Goal: Task Accomplishment & Management: Use online tool/utility

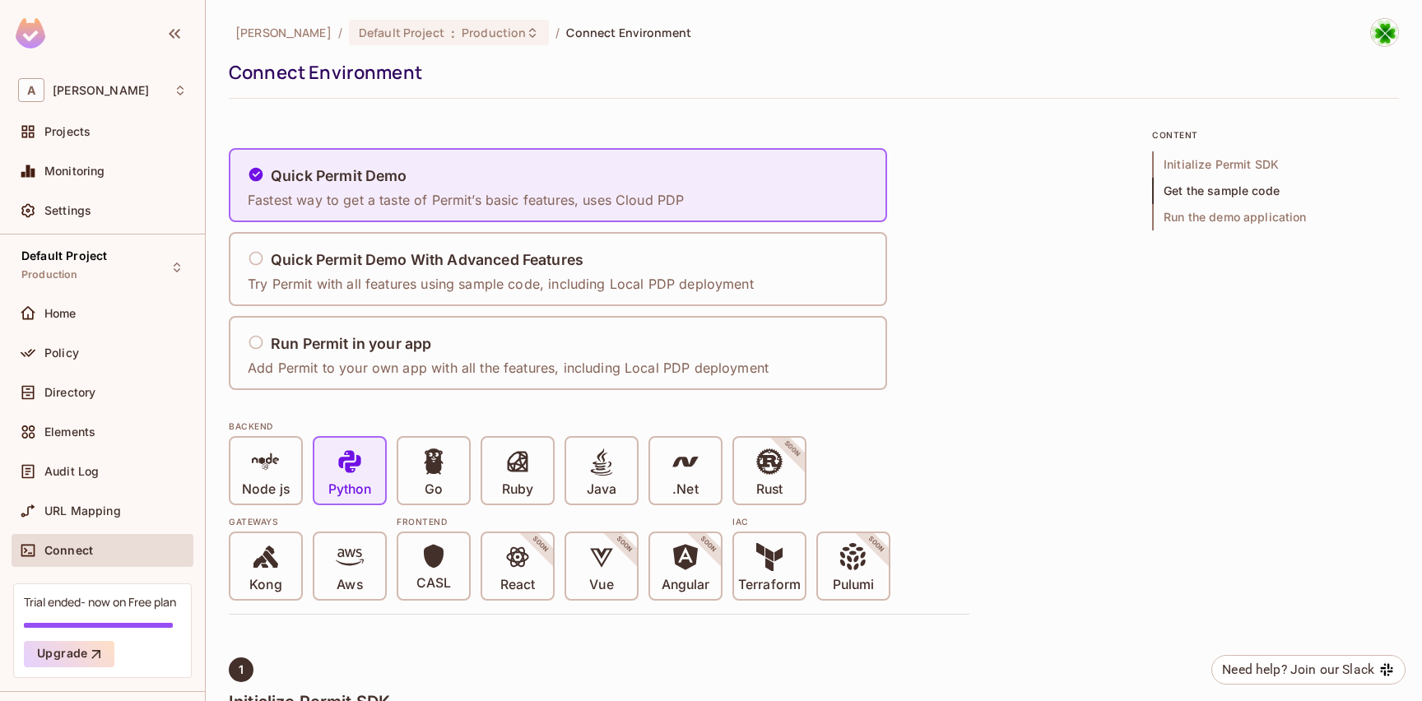
scroll to position [1743, 0]
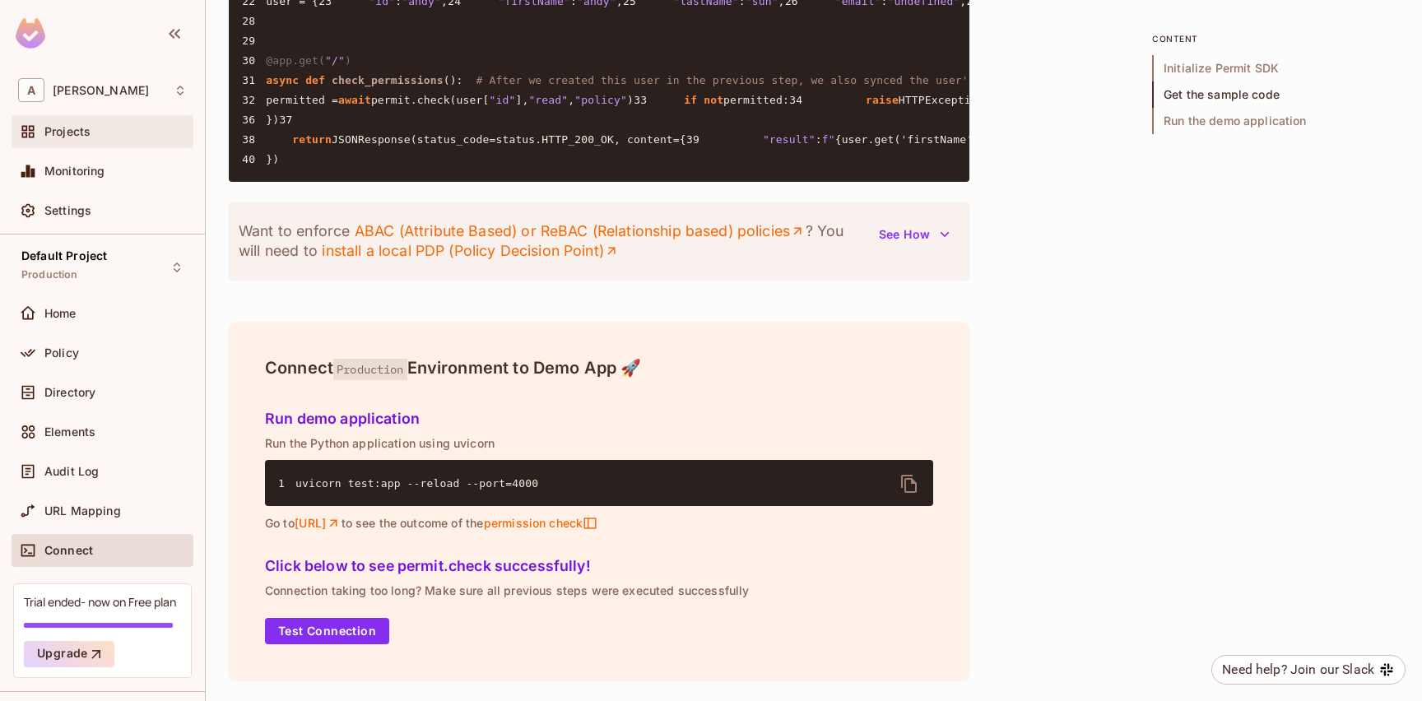
click at [112, 142] on div "Projects" at bounding box center [103, 131] width 182 height 33
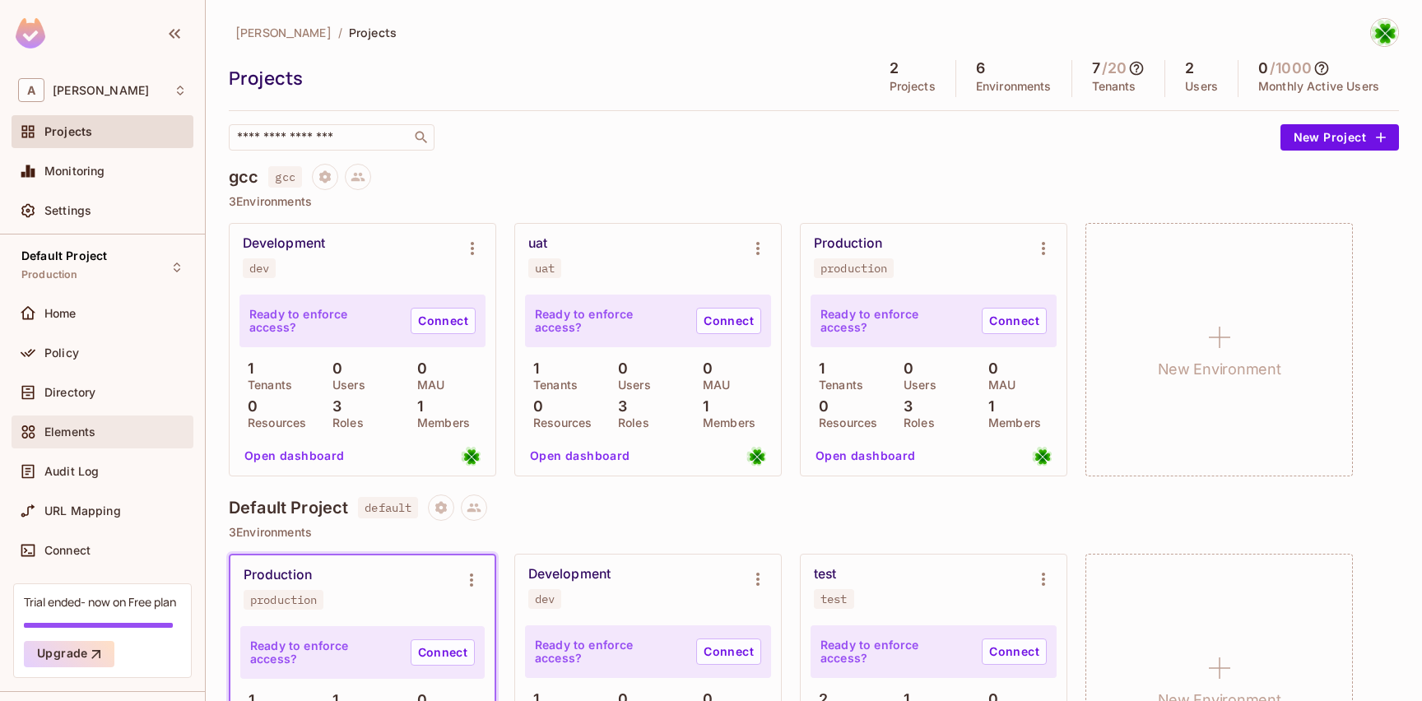
click at [100, 427] on div "Elements" at bounding box center [115, 432] width 142 height 13
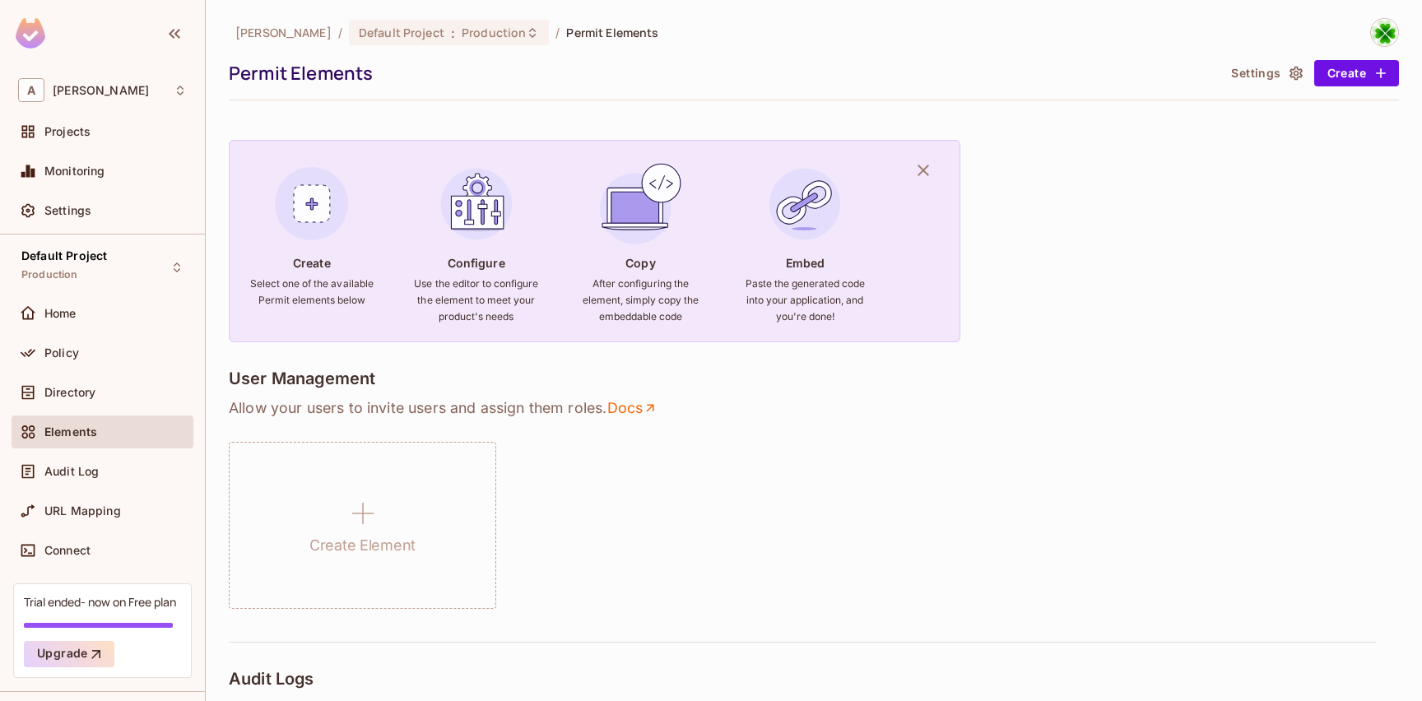
drag, startPoint x: 123, startPoint y: 398, endPoint x: 254, endPoint y: 422, distance: 133.9
click at [123, 398] on div "Directory" at bounding box center [115, 392] width 142 height 13
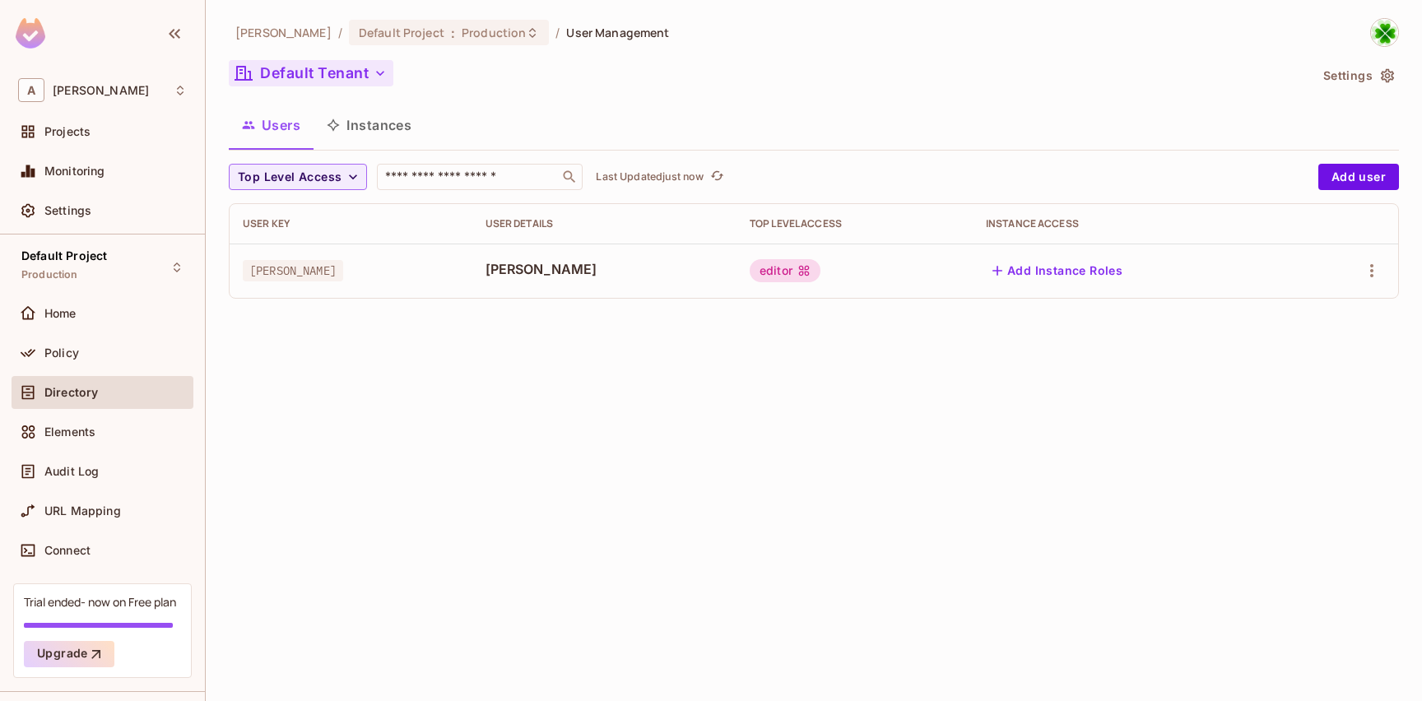
click at [356, 74] on button "Default Tenant" at bounding box center [311, 73] width 165 height 26
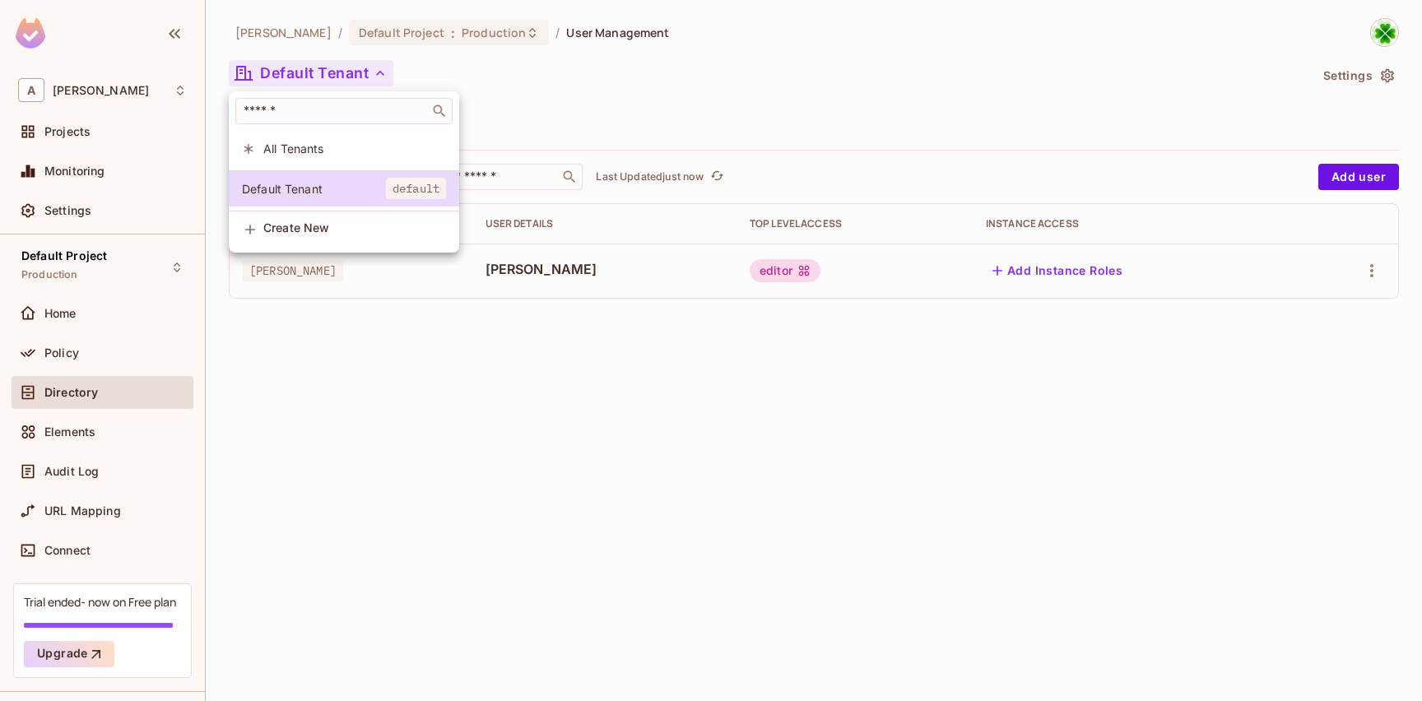
click at [310, 234] on span "Create New" at bounding box center [354, 227] width 183 height 13
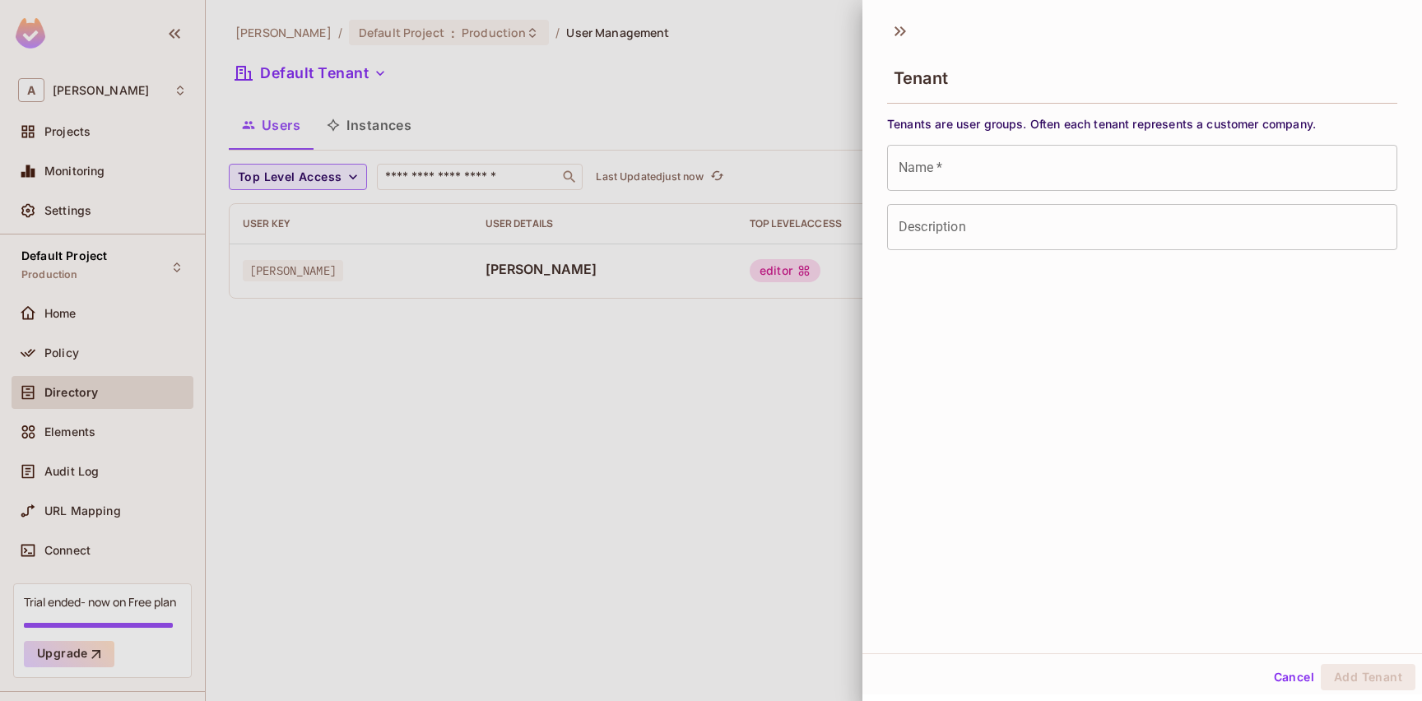
click at [657, 109] on div at bounding box center [711, 350] width 1422 height 701
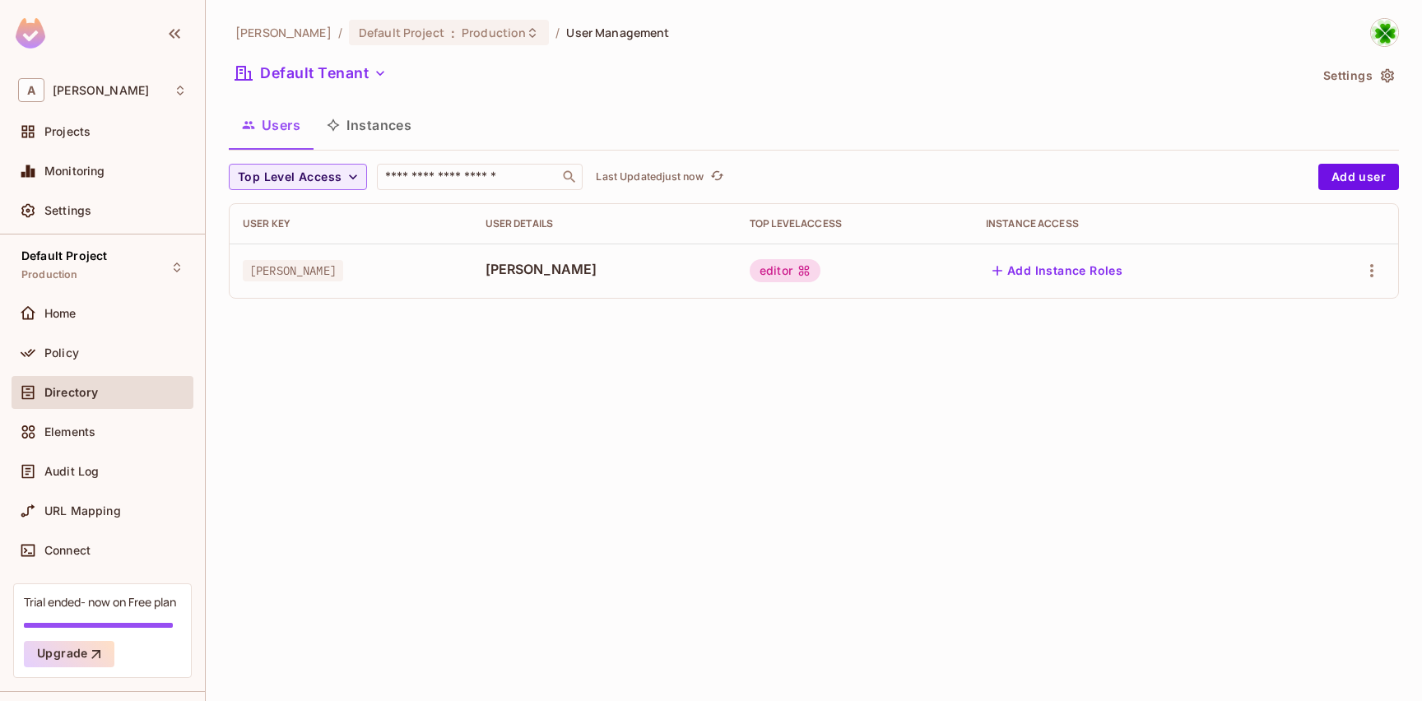
click at [324, 89] on div "Default Tenant" at bounding box center [769, 75] width 1080 height 31
click at [328, 84] on button "Default Tenant" at bounding box center [311, 73] width 165 height 26
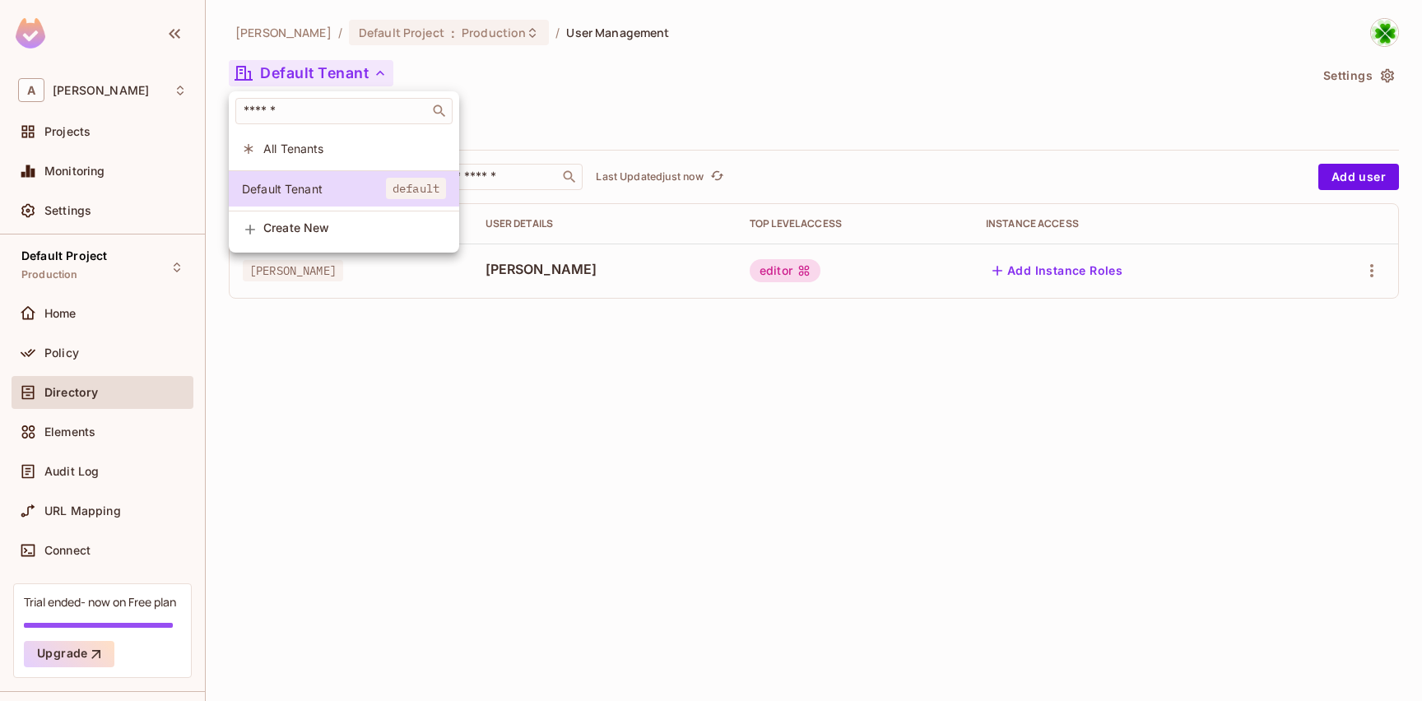
click at [318, 235] on span "Create New" at bounding box center [354, 227] width 183 height 13
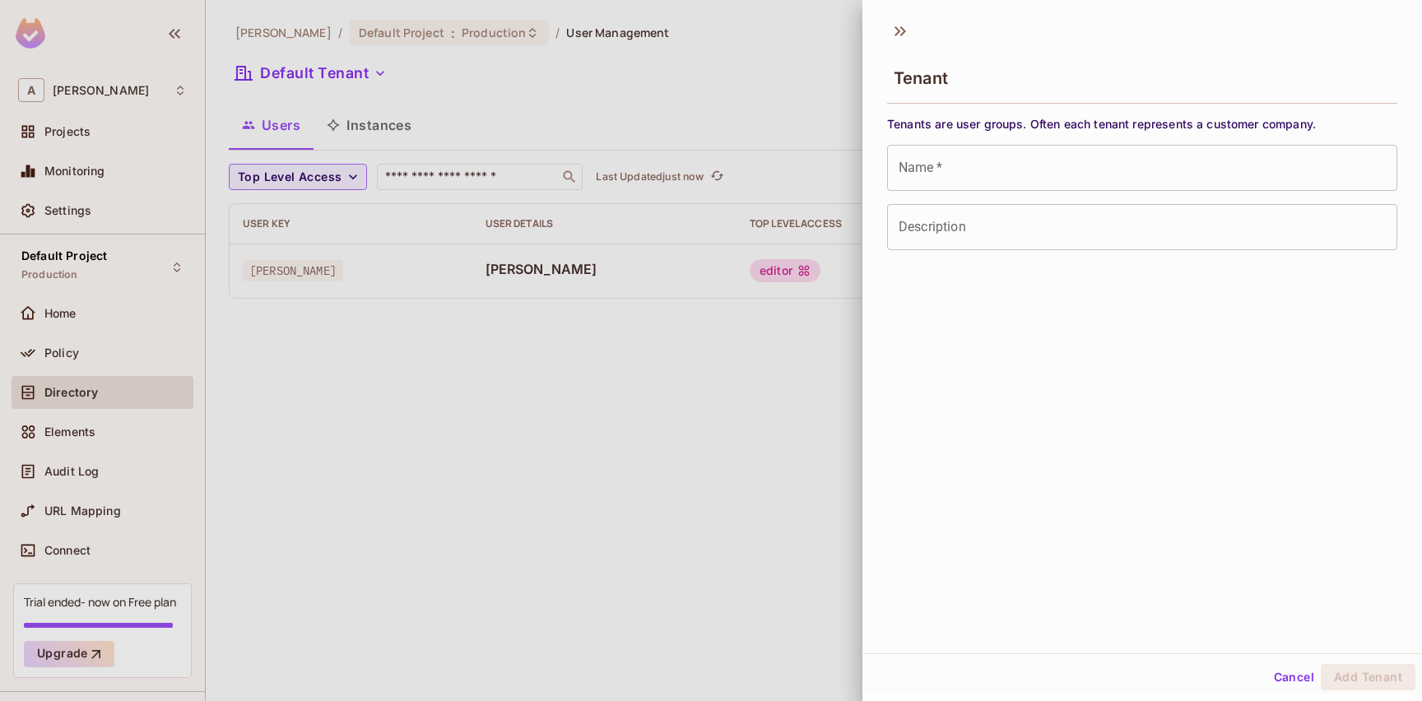
click at [942, 247] on input "Description" at bounding box center [1142, 227] width 510 height 46
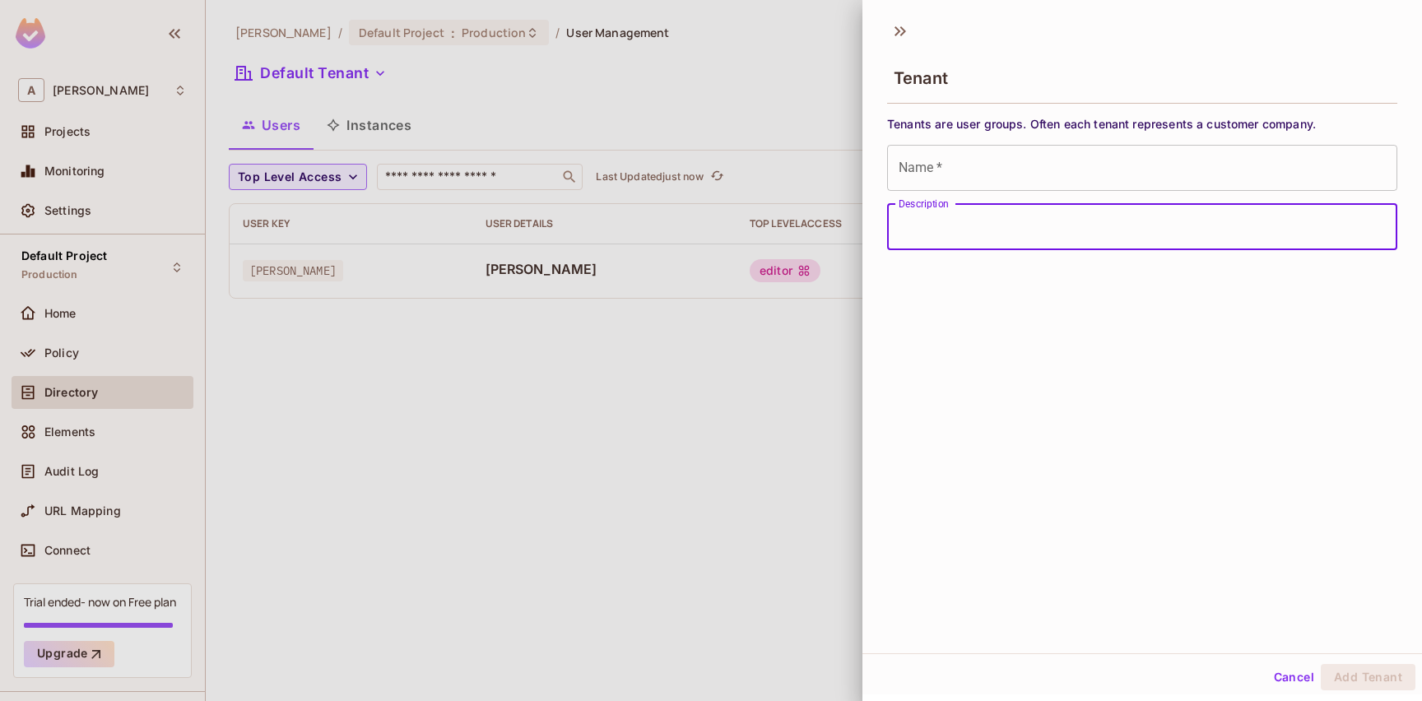
click at [952, 182] on input "Name   *" at bounding box center [1142, 168] width 510 height 46
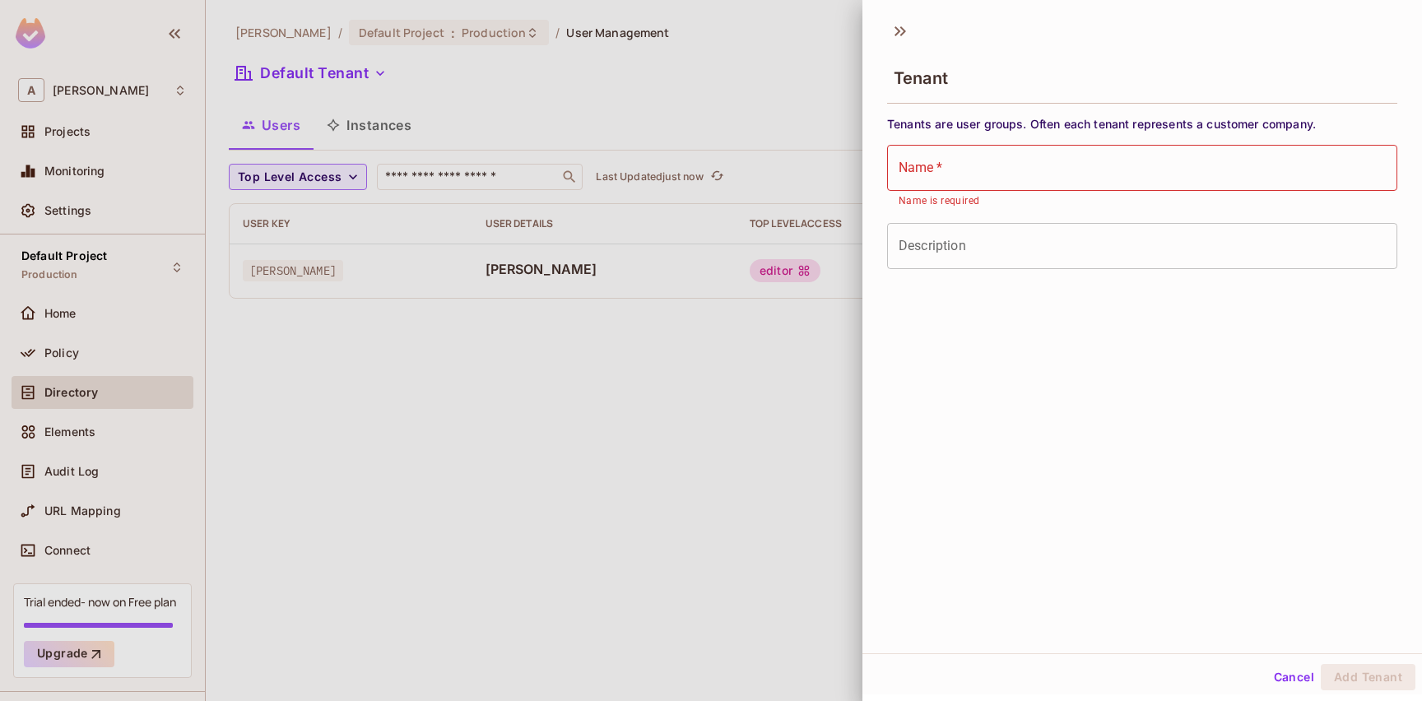
click at [739, 324] on div at bounding box center [711, 350] width 1422 height 701
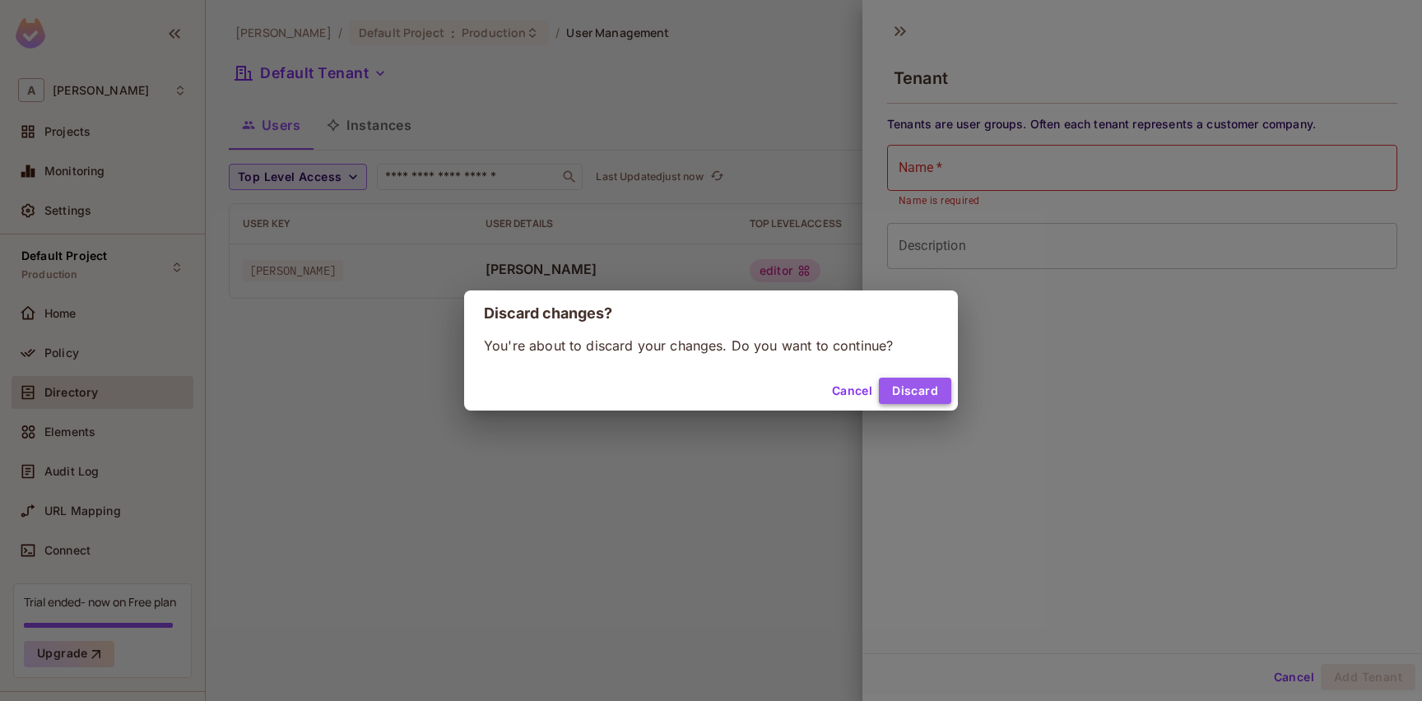
click at [897, 396] on button "Discard" at bounding box center [915, 391] width 72 height 26
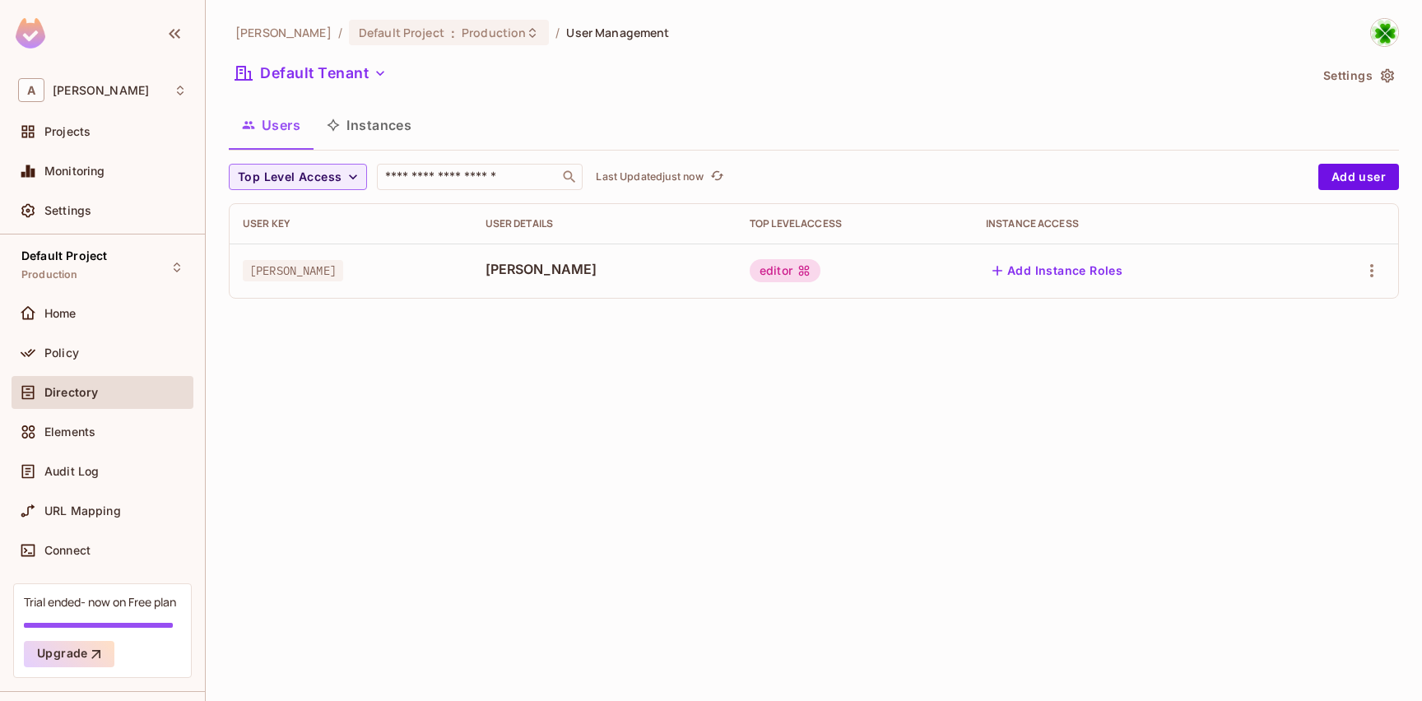
click at [533, 277] on span "[PERSON_NAME]" at bounding box center [605, 269] width 238 height 18
click at [567, 291] on td "[PERSON_NAME]" at bounding box center [605, 271] width 264 height 54
click at [608, 282] on td "[PERSON_NAME]" at bounding box center [605, 271] width 264 height 54
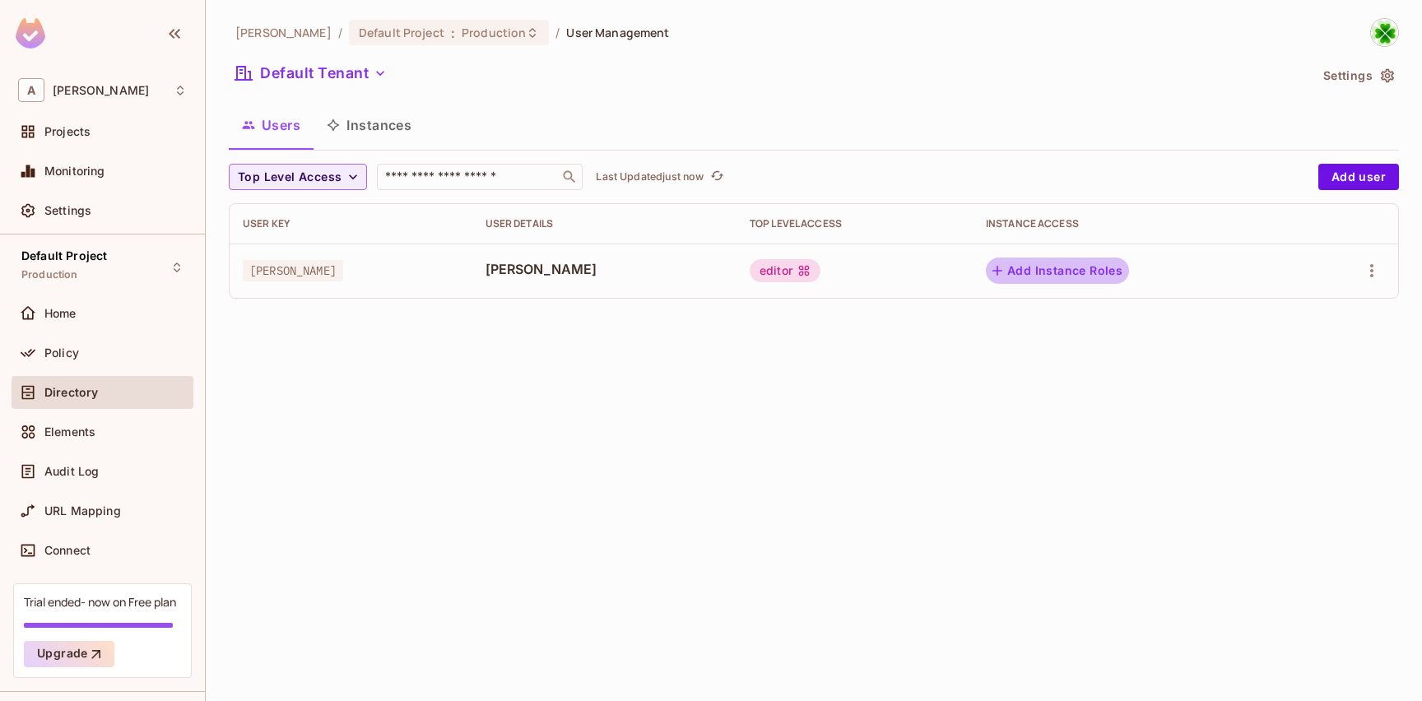
click at [1047, 272] on button "Add Instance Roles" at bounding box center [1057, 271] width 143 height 26
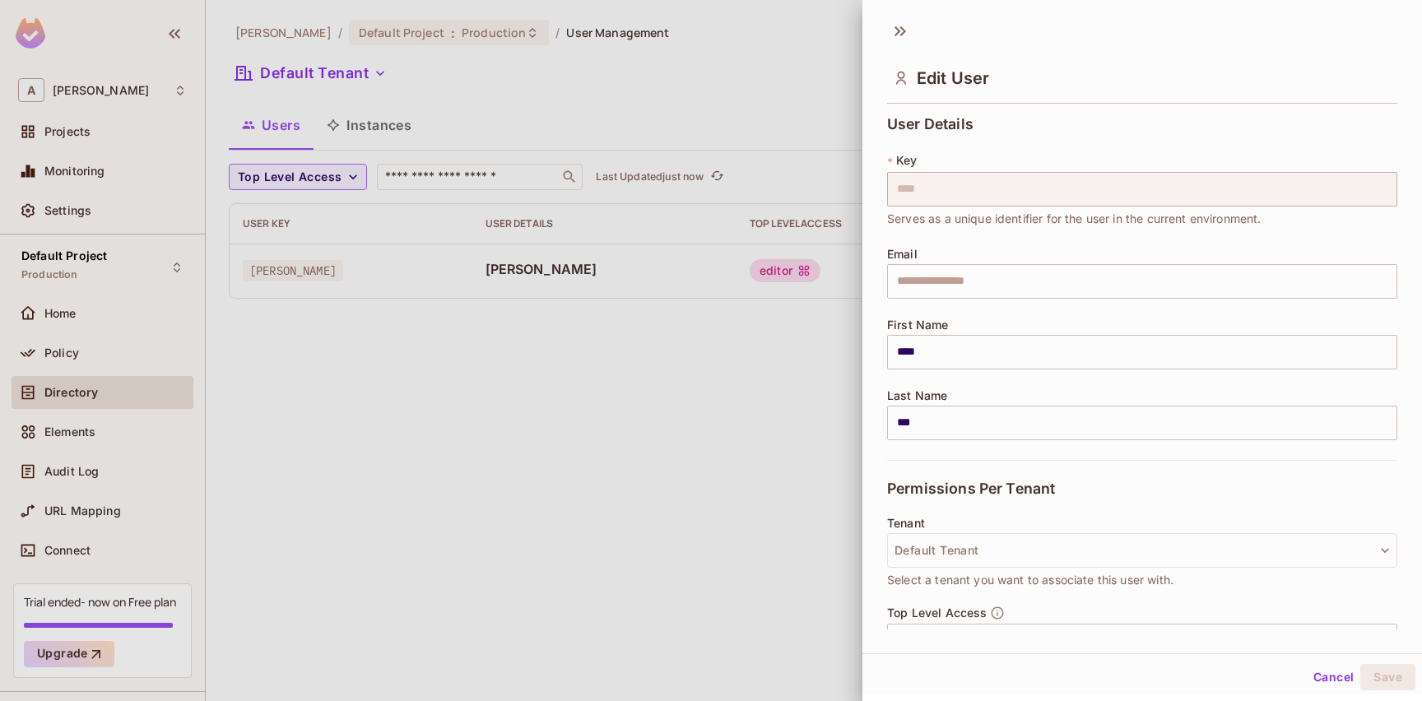
click at [740, 357] on div at bounding box center [711, 350] width 1422 height 701
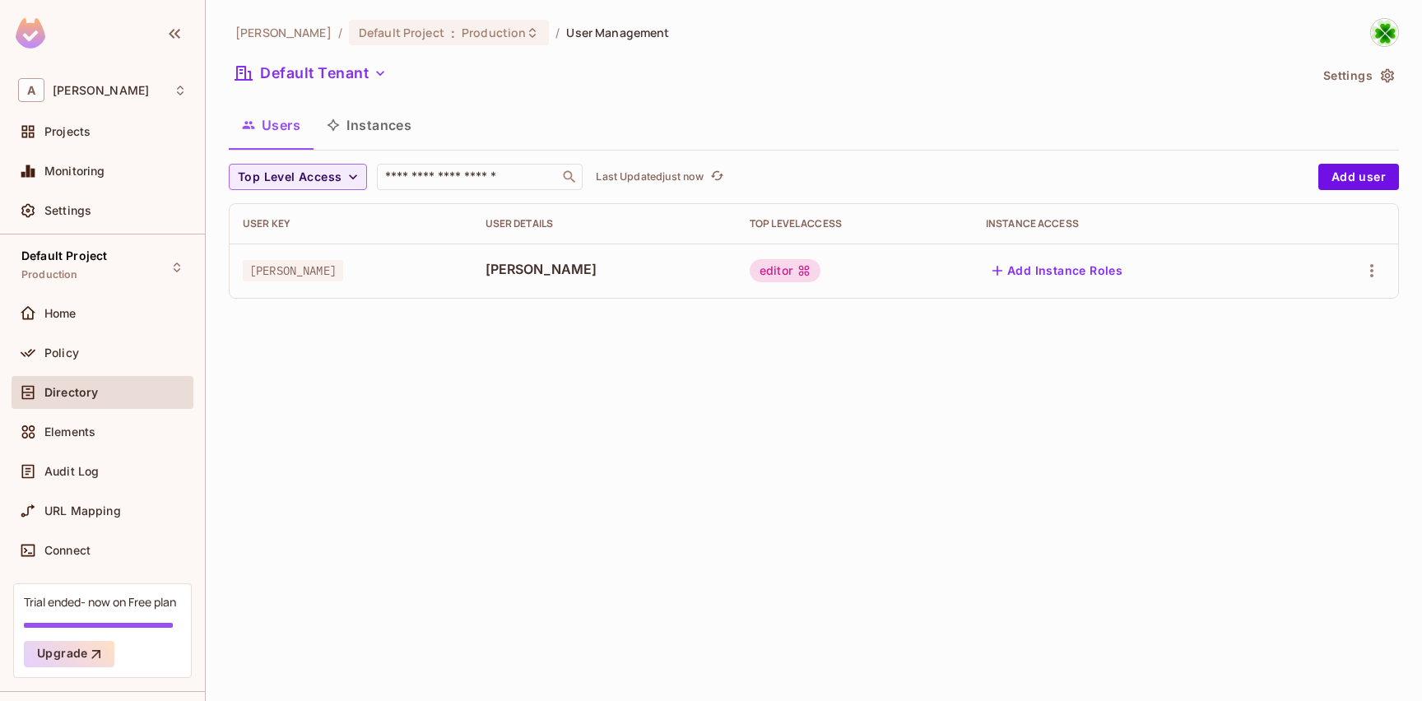
click at [376, 133] on button "Instances" at bounding box center [369, 125] width 111 height 41
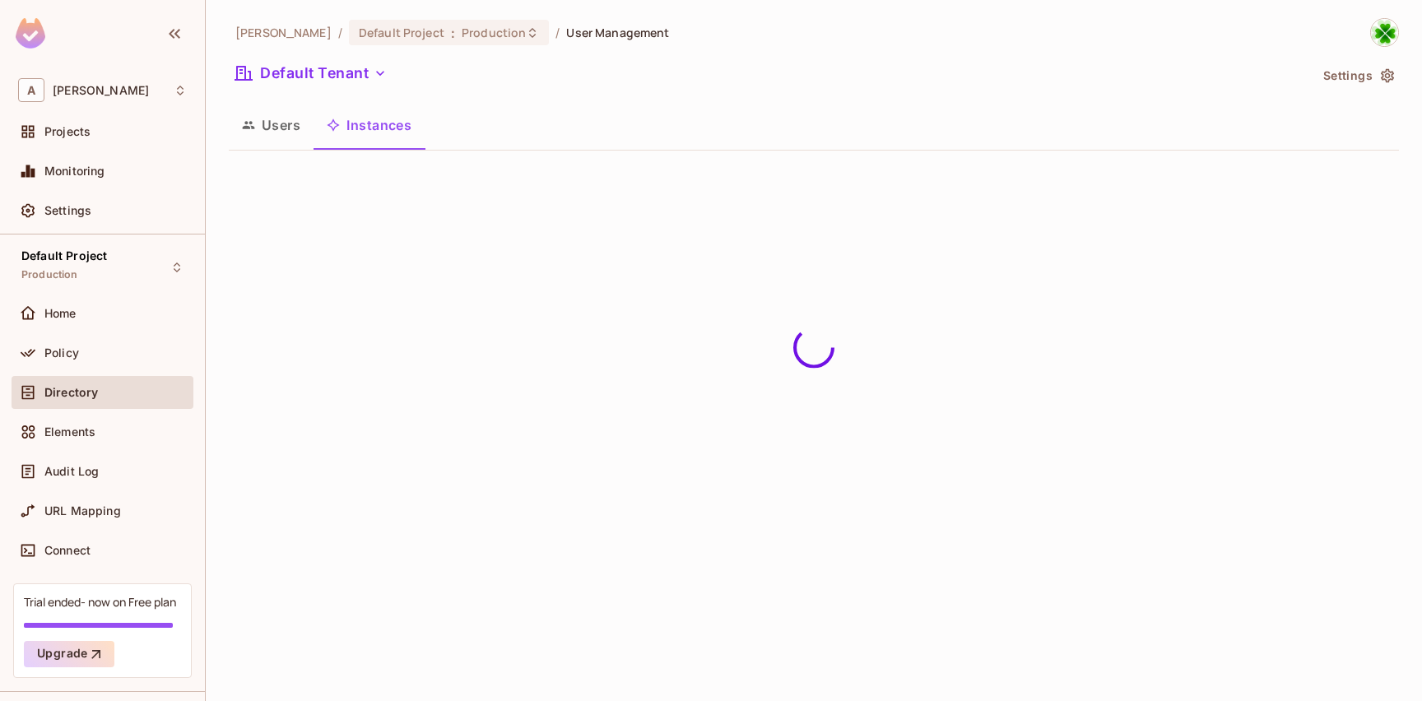
click at [289, 139] on button "Users" at bounding box center [271, 125] width 85 height 41
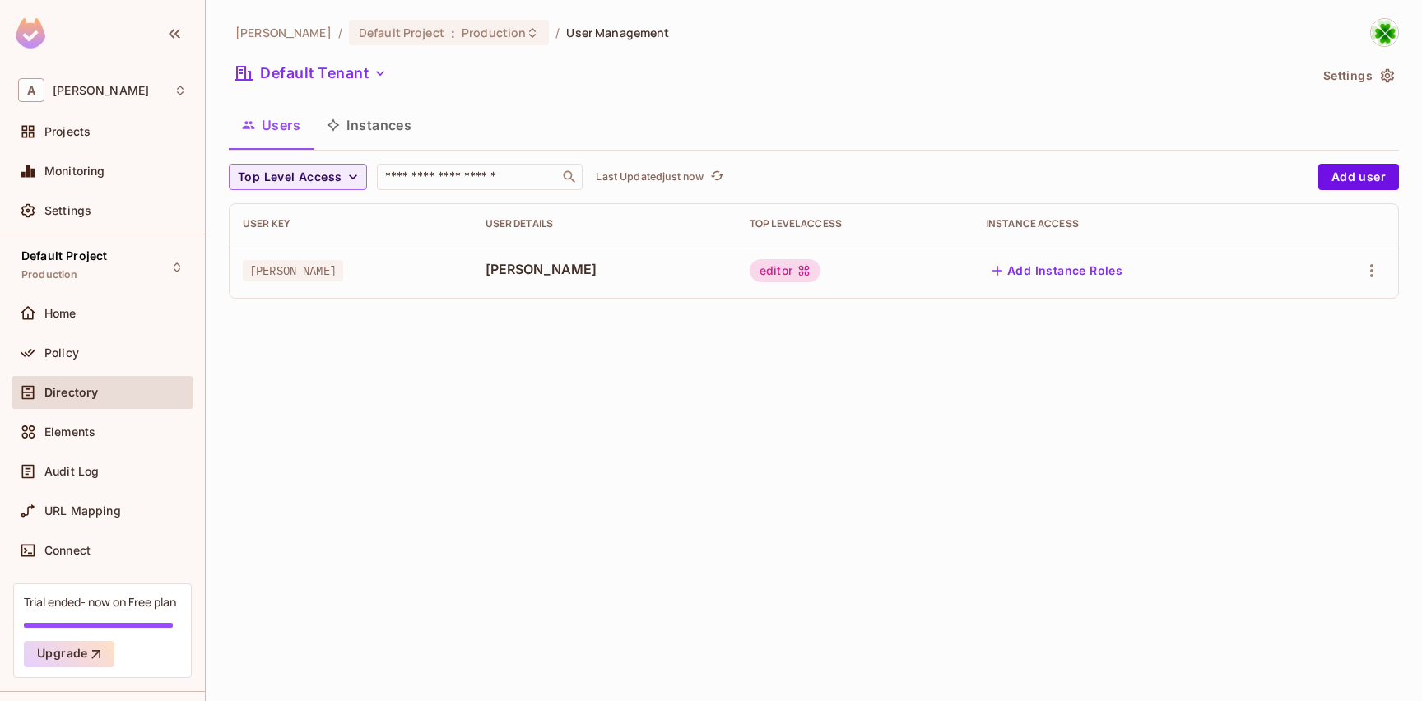
click at [438, 191] on div "Top Level Access ​ Last Updated just now Add user User Key User Details Top Lev…" at bounding box center [814, 231] width 1171 height 135
click at [440, 186] on div "​" at bounding box center [480, 177] width 206 height 26
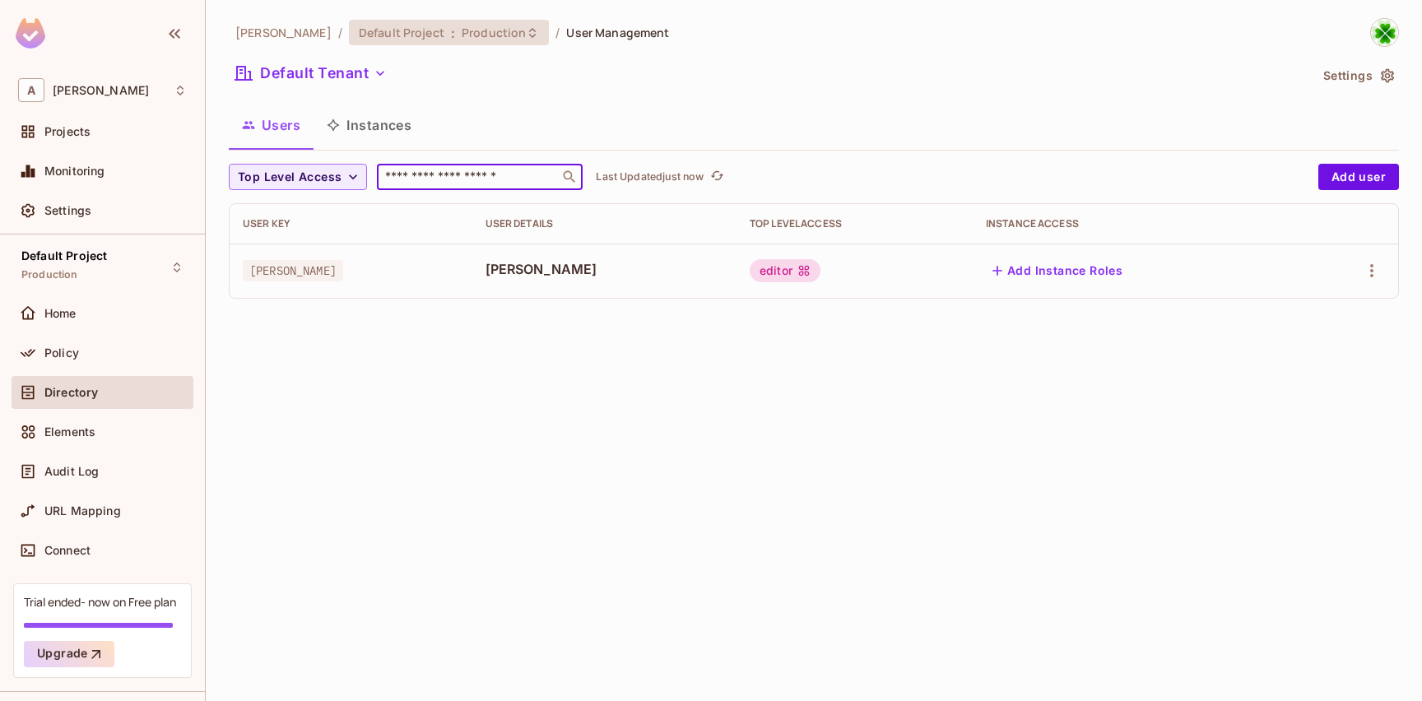
click at [359, 39] on span "Default Project" at bounding box center [402, 33] width 86 height 16
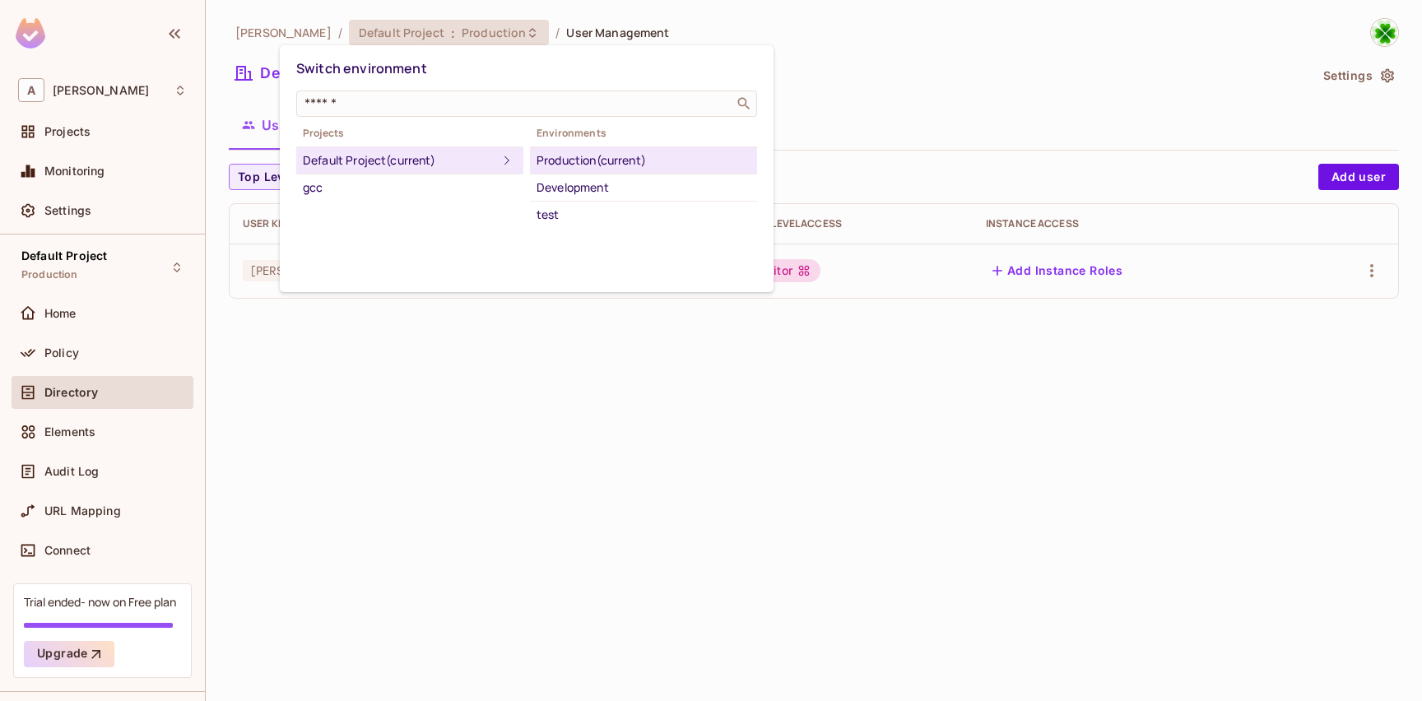
click at [512, 426] on div at bounding box center [711, 350] width 1422 height 701
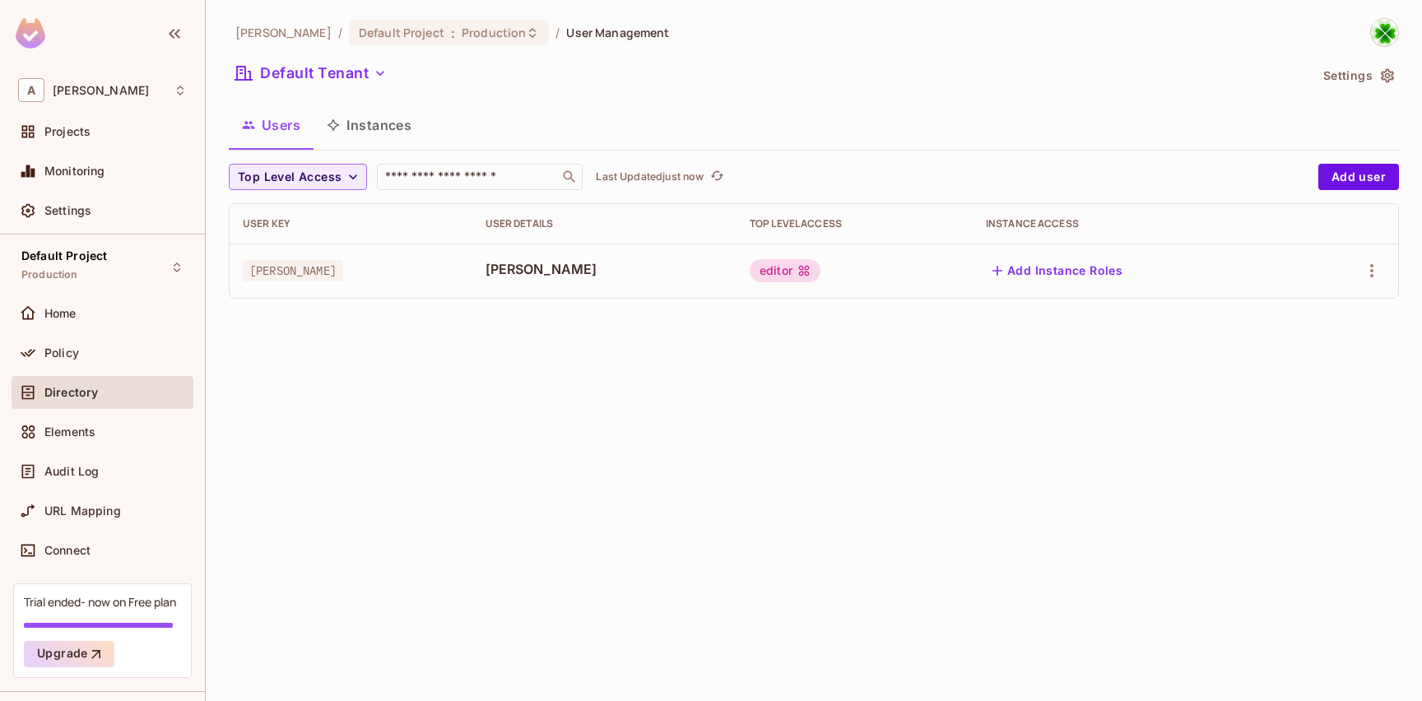
click at [401, 315] on div "[PERSON_NAME] / Default Project : Production / User Management Default Tenant S…" at bounding box center [814, 350] width 1217 height 701
click at [445, 288] on td "[PERSON_NAME]" at bounding box center [351, 271] width 243 height 54
drag, startPoint x: 206, startPoint y: 454, endPoint x: 155, endPoint y: 473, distance: 54.2
click at [225, 426] on div "[PERSON_NAME] / Default Project : Production / User Management Default Tenant S…" at bounding box center [814, 350] width 1217 height 701
click at [97, 505] on span "URL Mapping" at bounding box center [82, 511] width 77 height 13
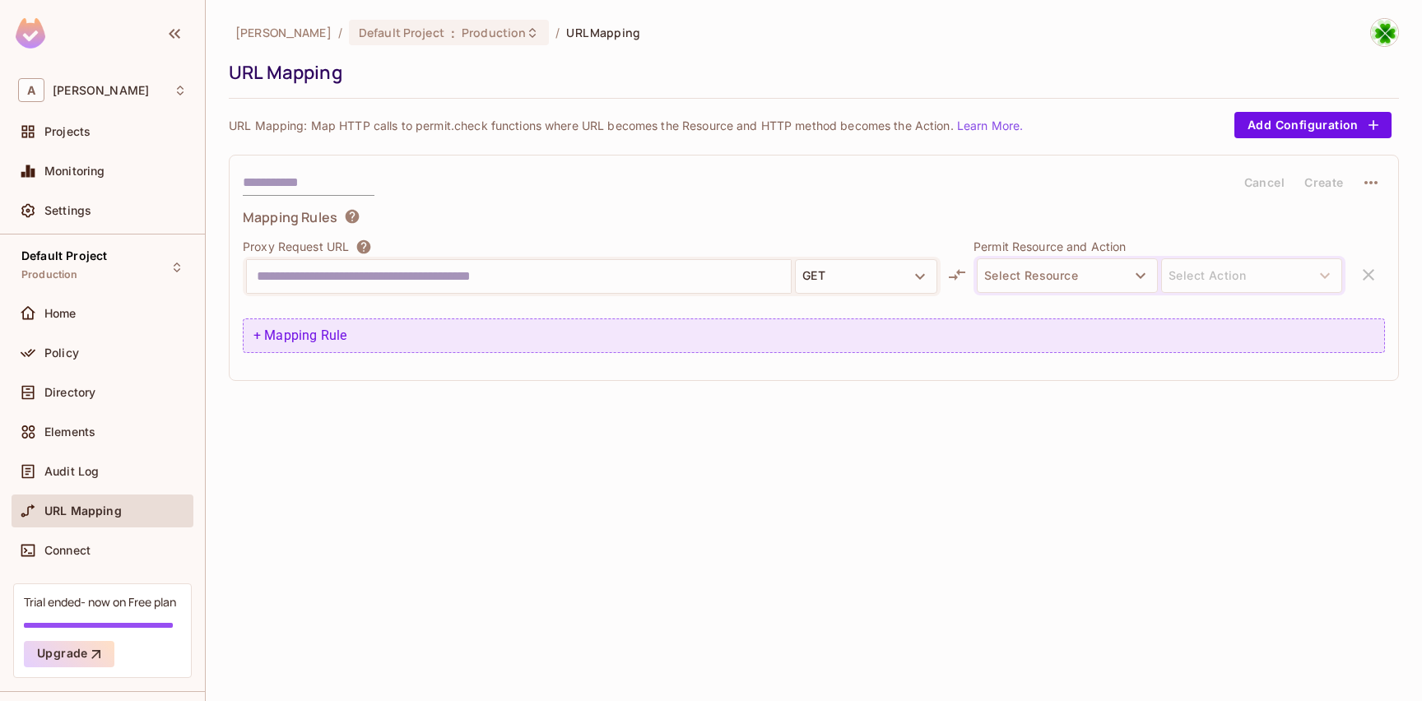
click at [304, 340] on div "+ Mapping Rule" at bounding box center [814, 336] width 1143 height 35
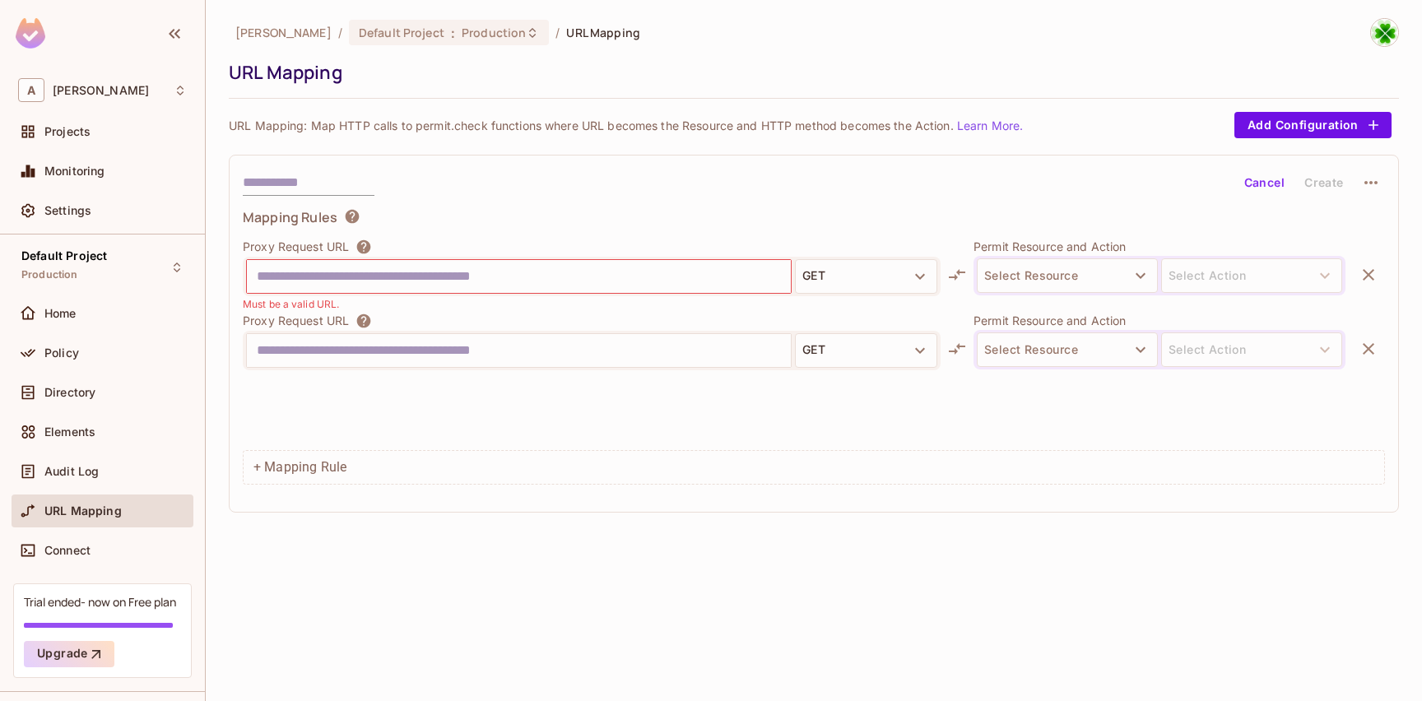
click at [985, 272] on button "Select Resource" at bounding box center [1067, 275] width 181 height 35
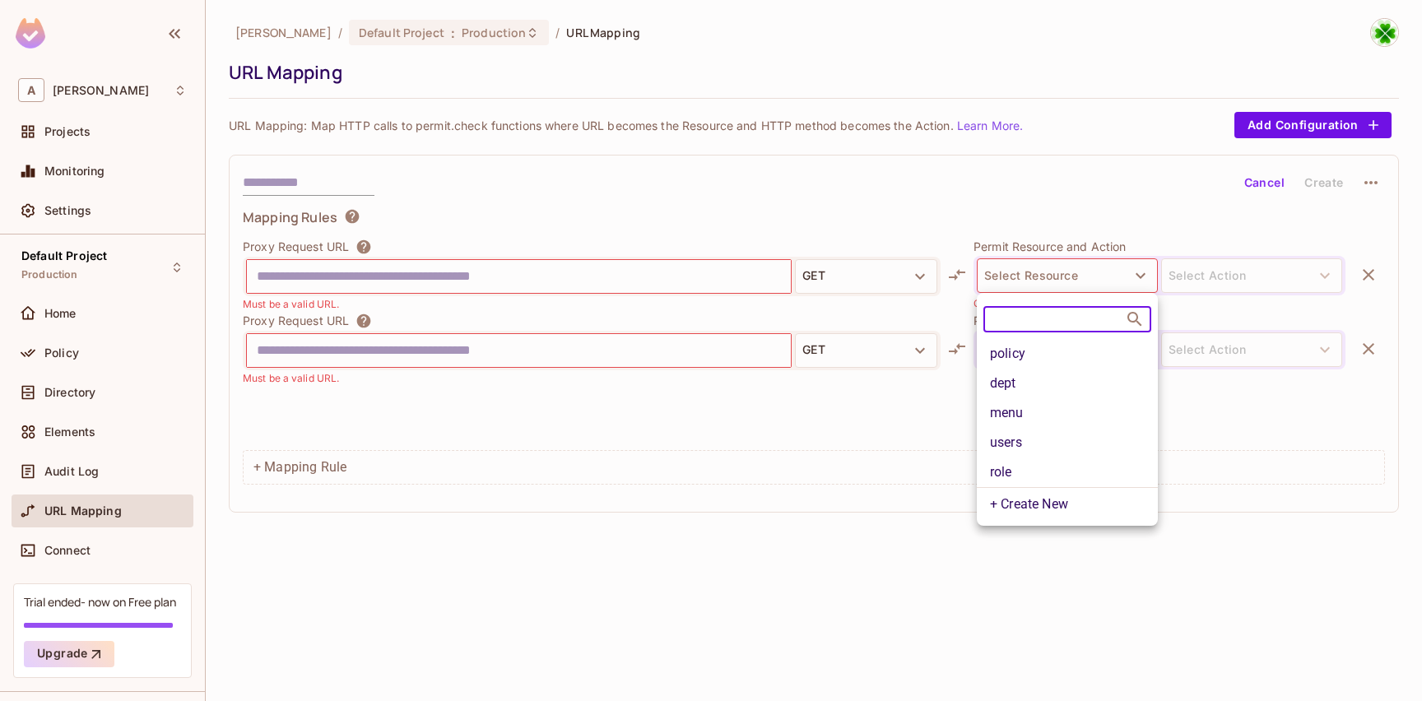
click at [1027, 272] on div at bounding box center [711, 350] width 1422 height 701
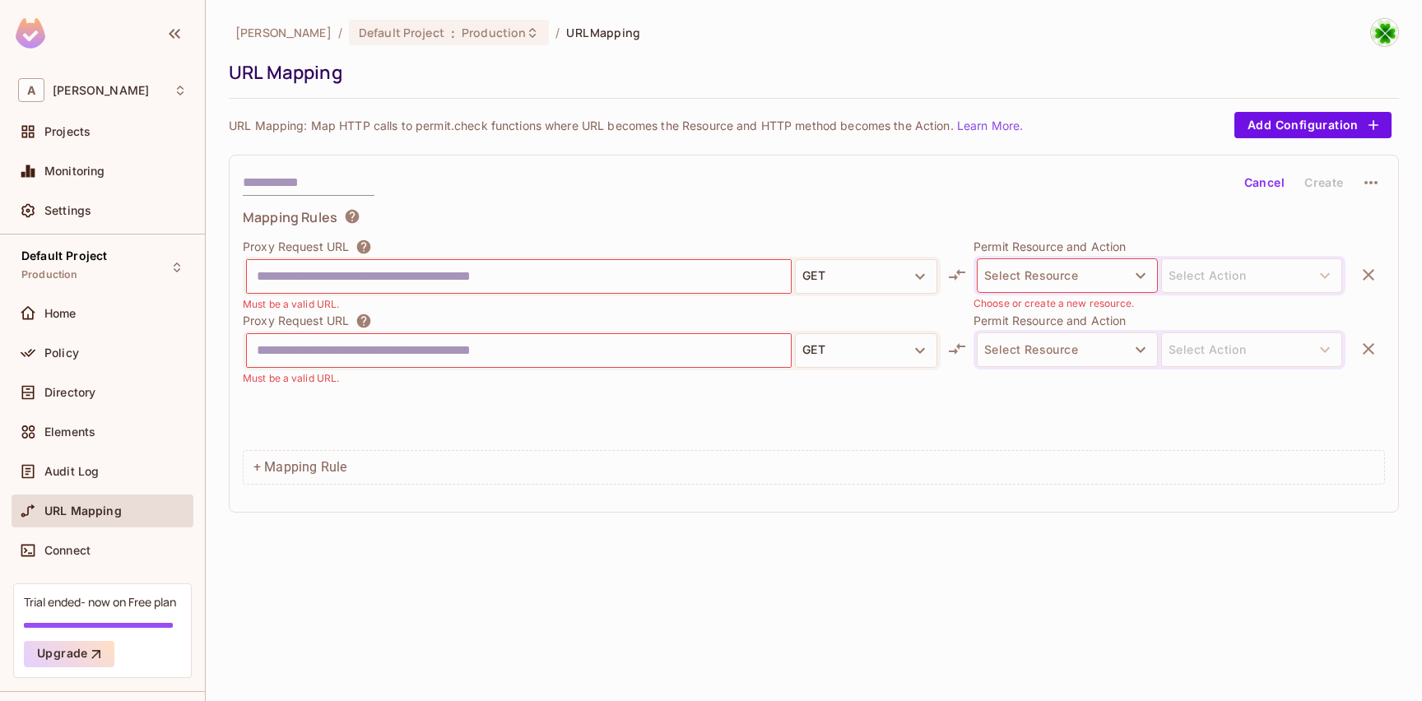
click at [501, 275] on input "text" at bounding box center [519, 276] width 524 height 26
click at [590, 279] on input "text" at bounding box center [519, 276] width 524 height 26
click at [1022, 277] on button "Select Resource" at bounding box center [1067, 275] width 181 height 35
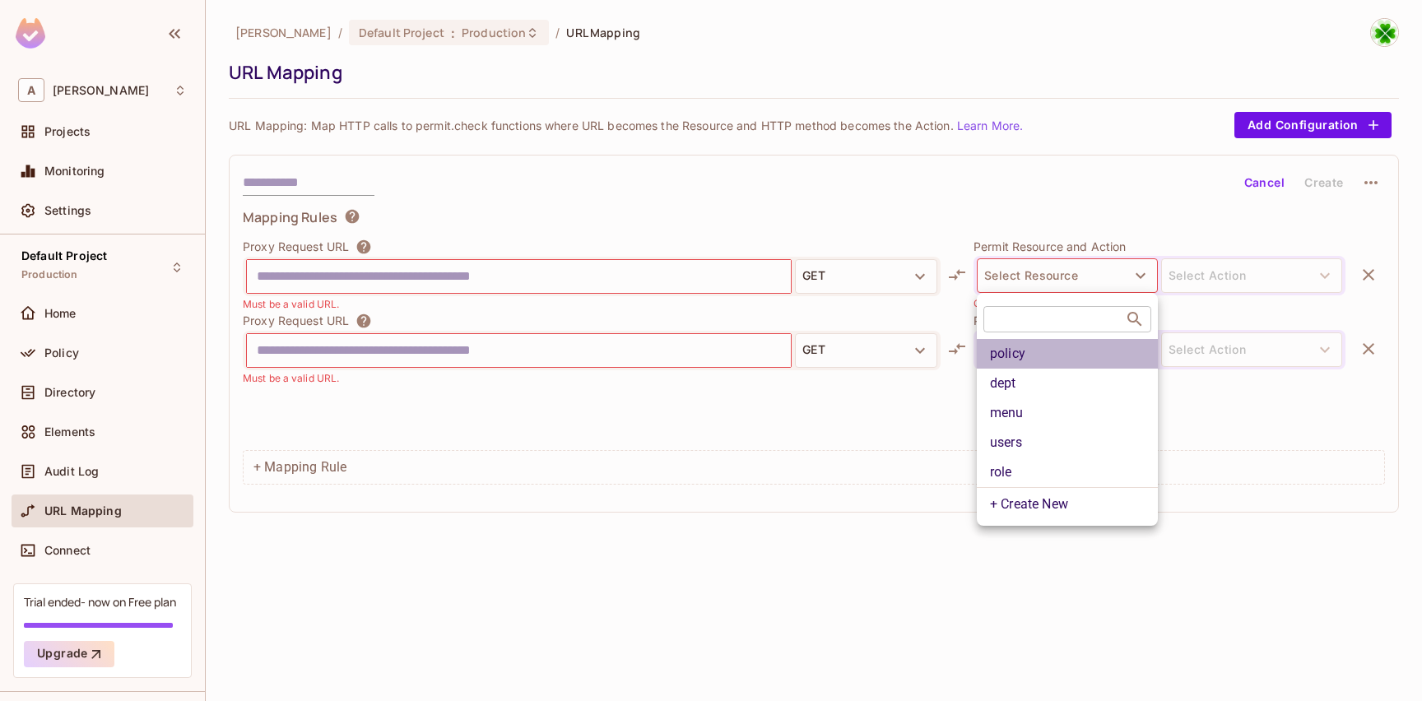
drag, startPoint x: 1050, startPoint y: 356, endPoint x: 1175, endPoint y: 319, distance: 129.7
click at [1050, 356] on li "policy" at bounding box center [1067, 354] width 181 height 30
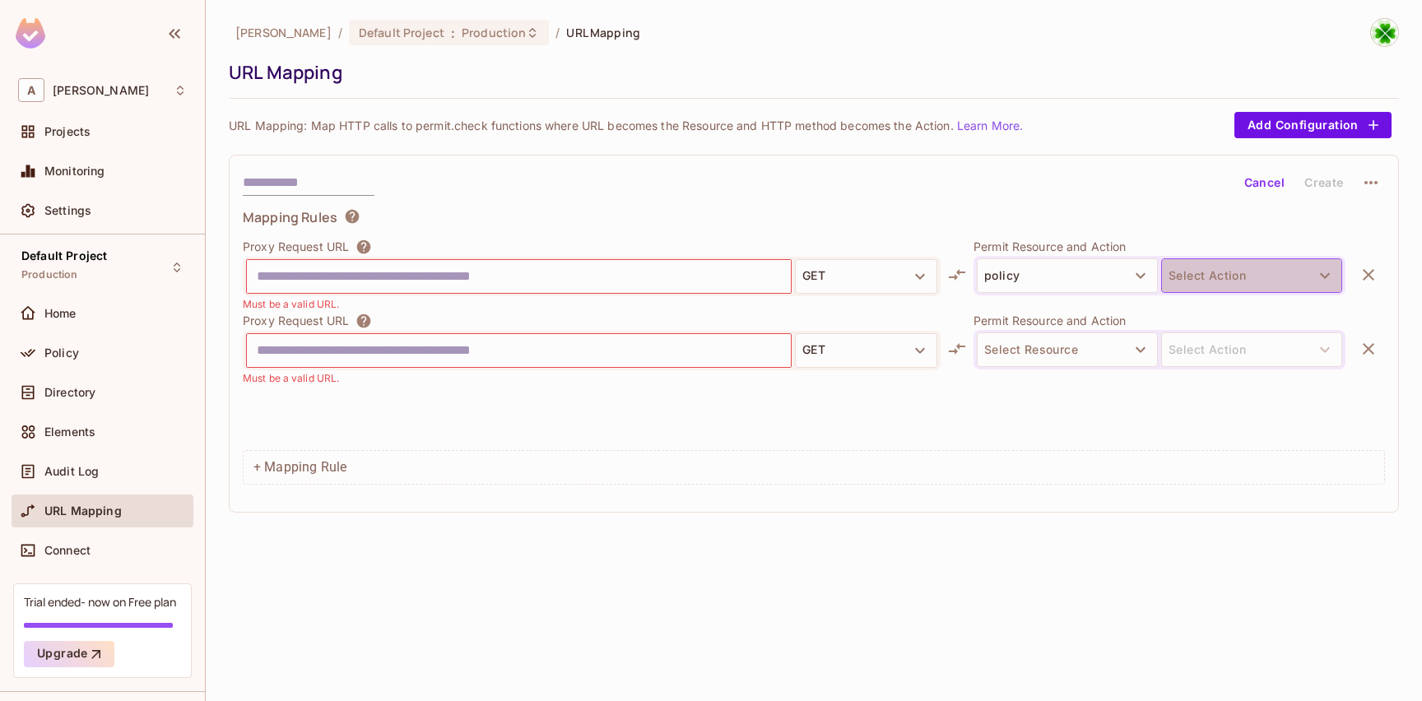
click at [1222, 282] on button "Select Action" at bounding box center [1251, 275] width 181 height 35
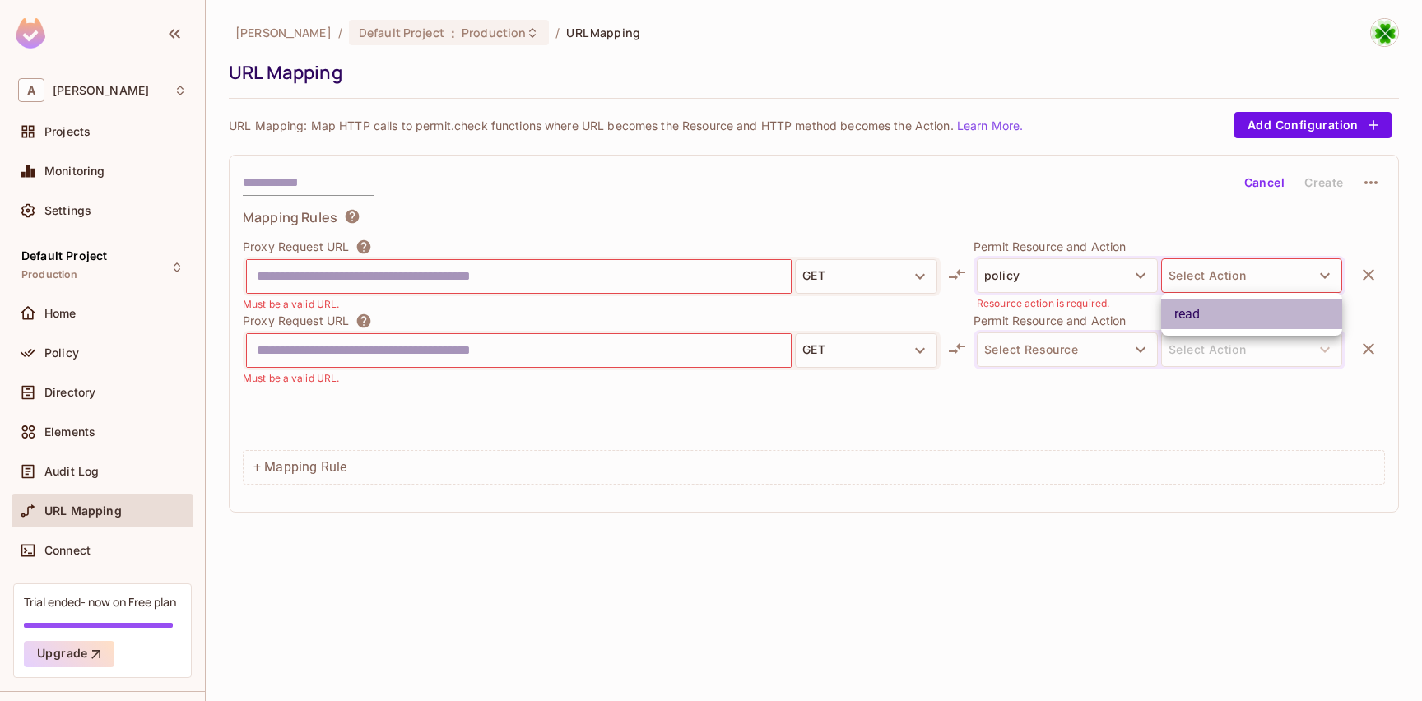
click at [1223, 310] on li "read" at bounding box center [1251, 315] width 181 height 30
click at [420, 133] on p "URL Mapping: Map HTTP calls to permit.check functions where URL becomes the Res…" at bounding box center [626, 126] width 794 height 16
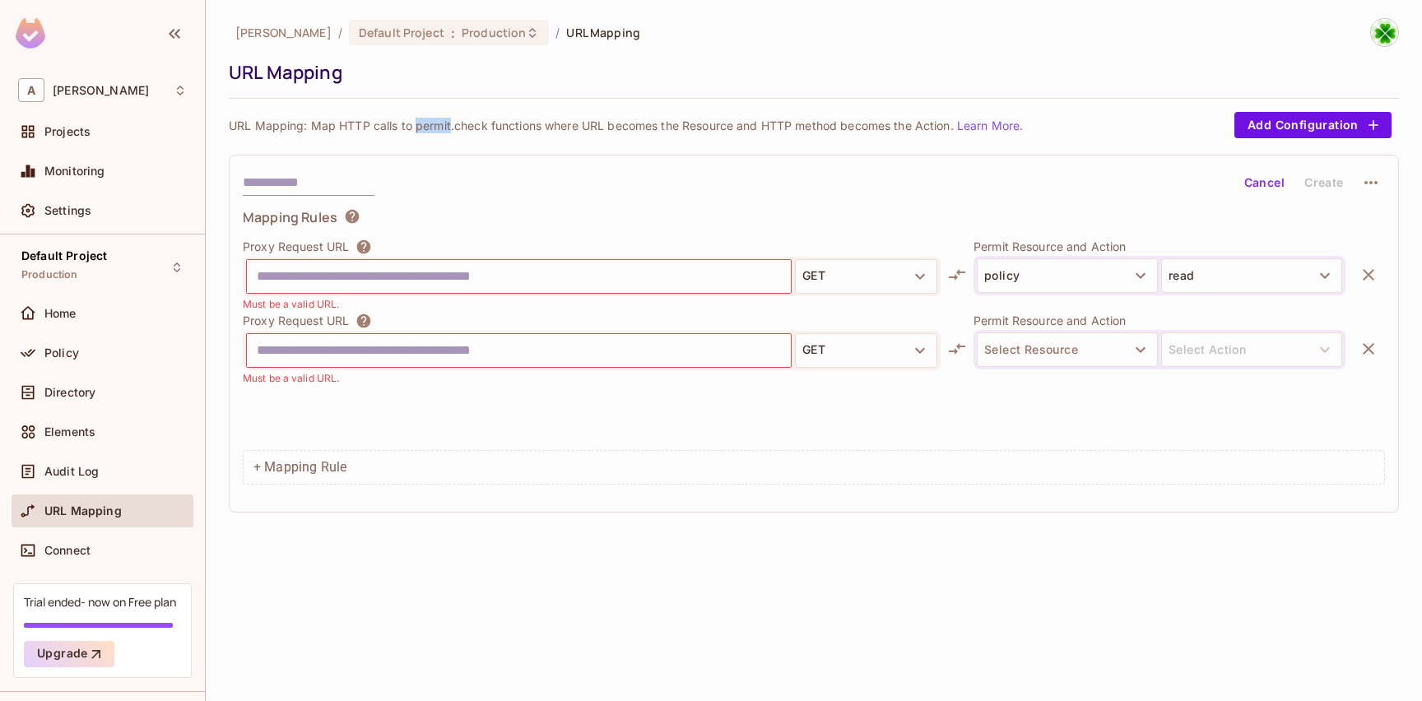
click at [420, 133] on p "URL Mapping: Map HTTP calls to permit.check functions where URL becomes the Res…" at bounding box center [626, 126] width 794 height 16
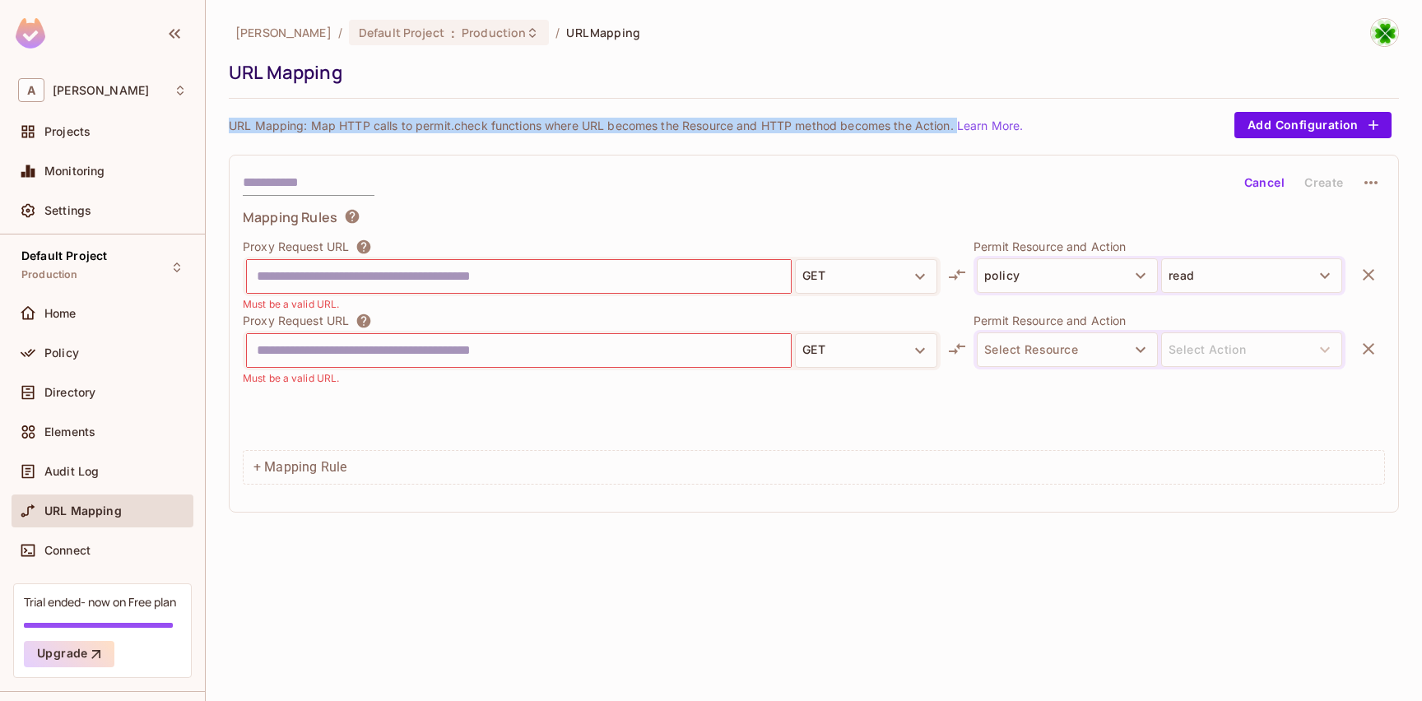
click at [420, 133] on p "URL Mapping: Map HTTP calls to permit.check functions where URL becomes the Res…" at bounding box center [626, 126] width 794 height 16
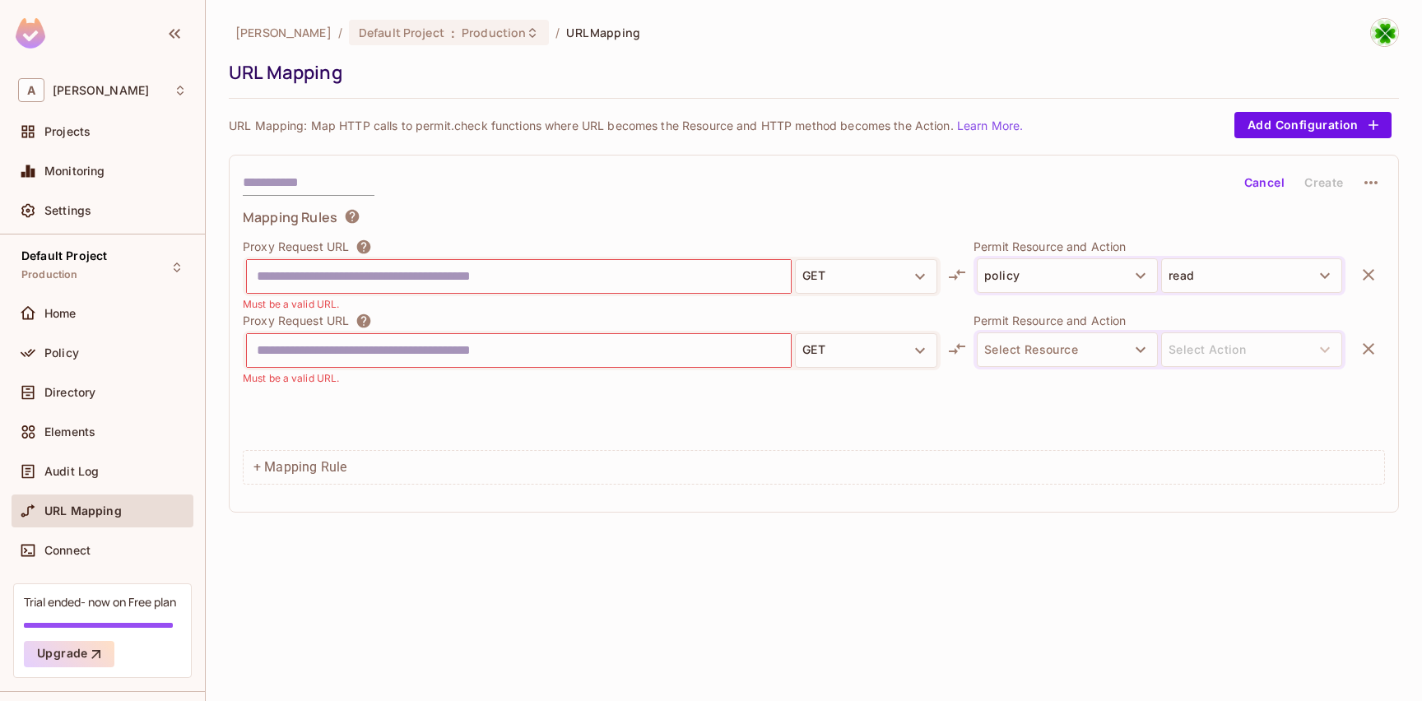
click at [0, 701] on div at bounding box center [0, 701] width 0 height 0
click at [623, 440] on div "Proxy Request URL GET Must be a valid URL. Permit Resource and Action policy re…" at bounding box center [814, 341] width 1143 height 206
click at [82, 361] on div "Policy" at bounding box center [102, 353] width 169 height 20
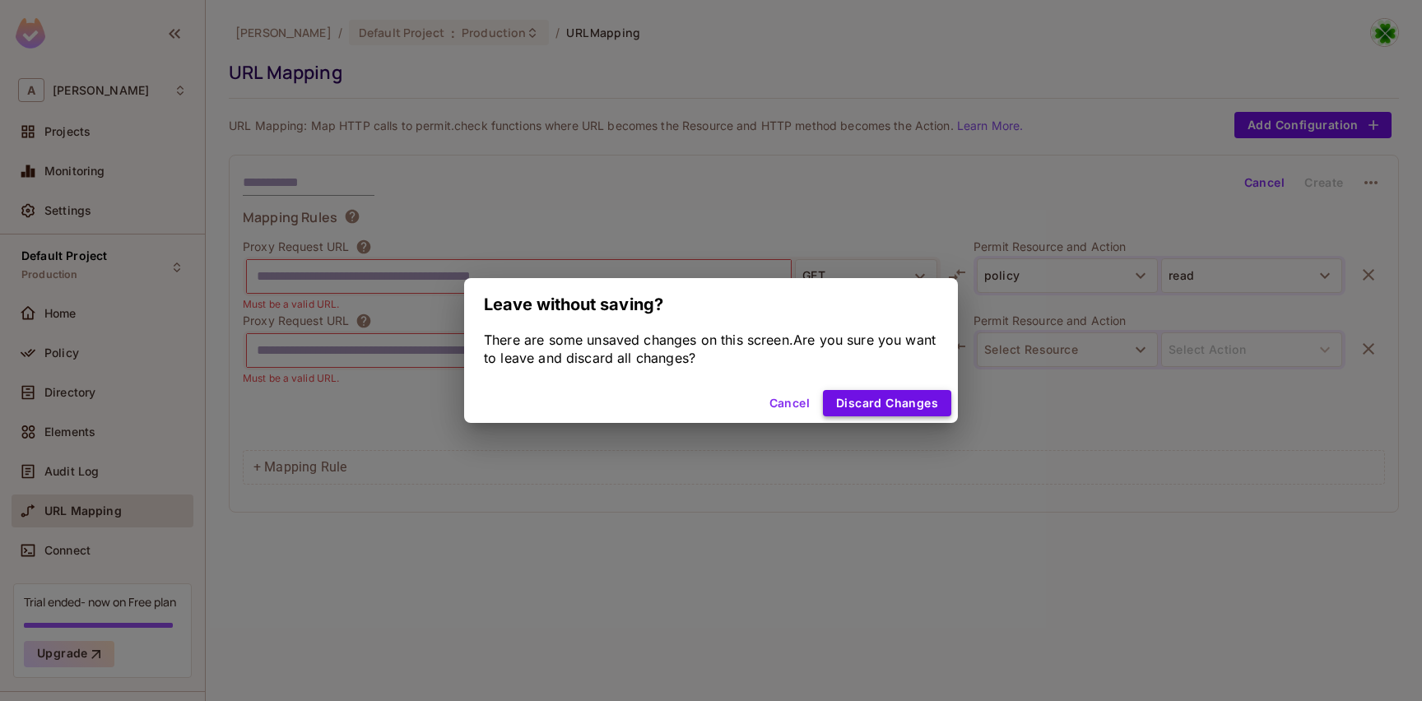
click at [876, 407] on button "Discard Changes" at bounding box center [887, 403] width 128 height 26
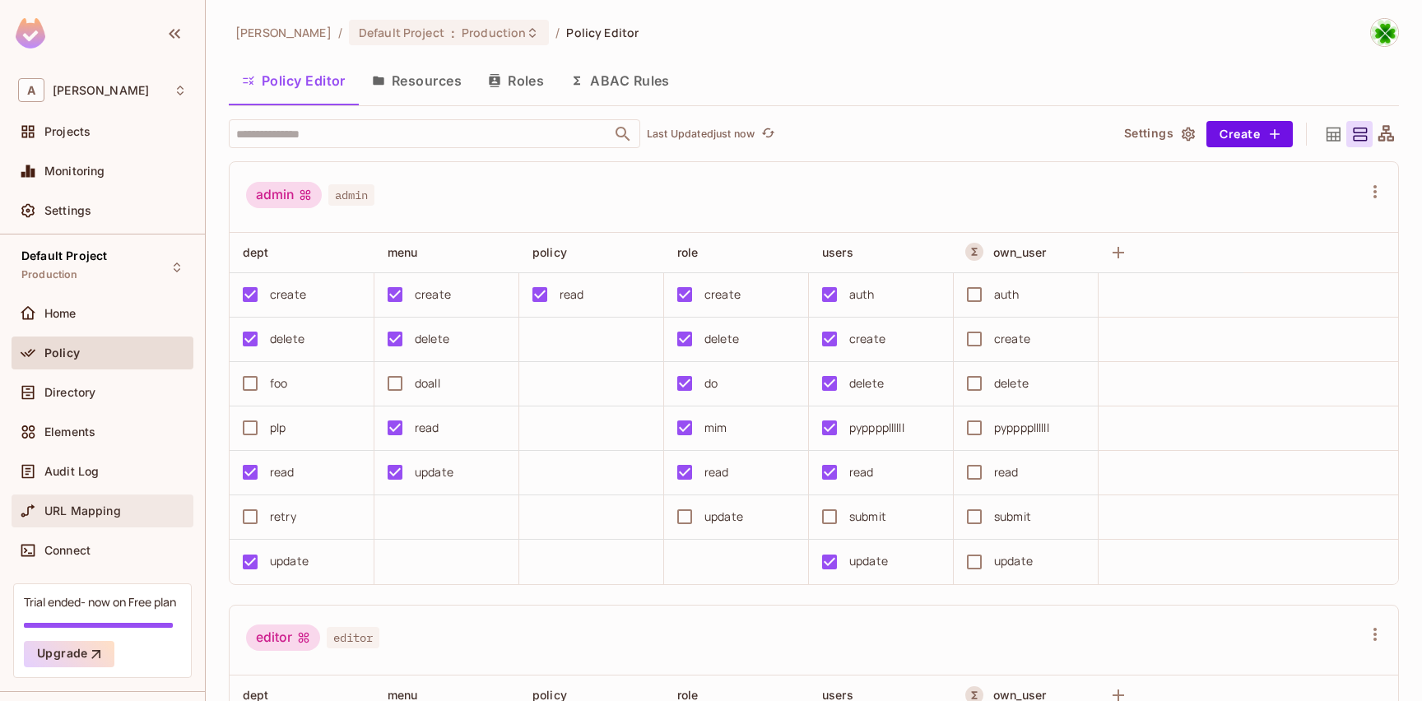
click at [101, 521] on div "URL Mapping" at bounding box center [103, 511] width 182 height 33
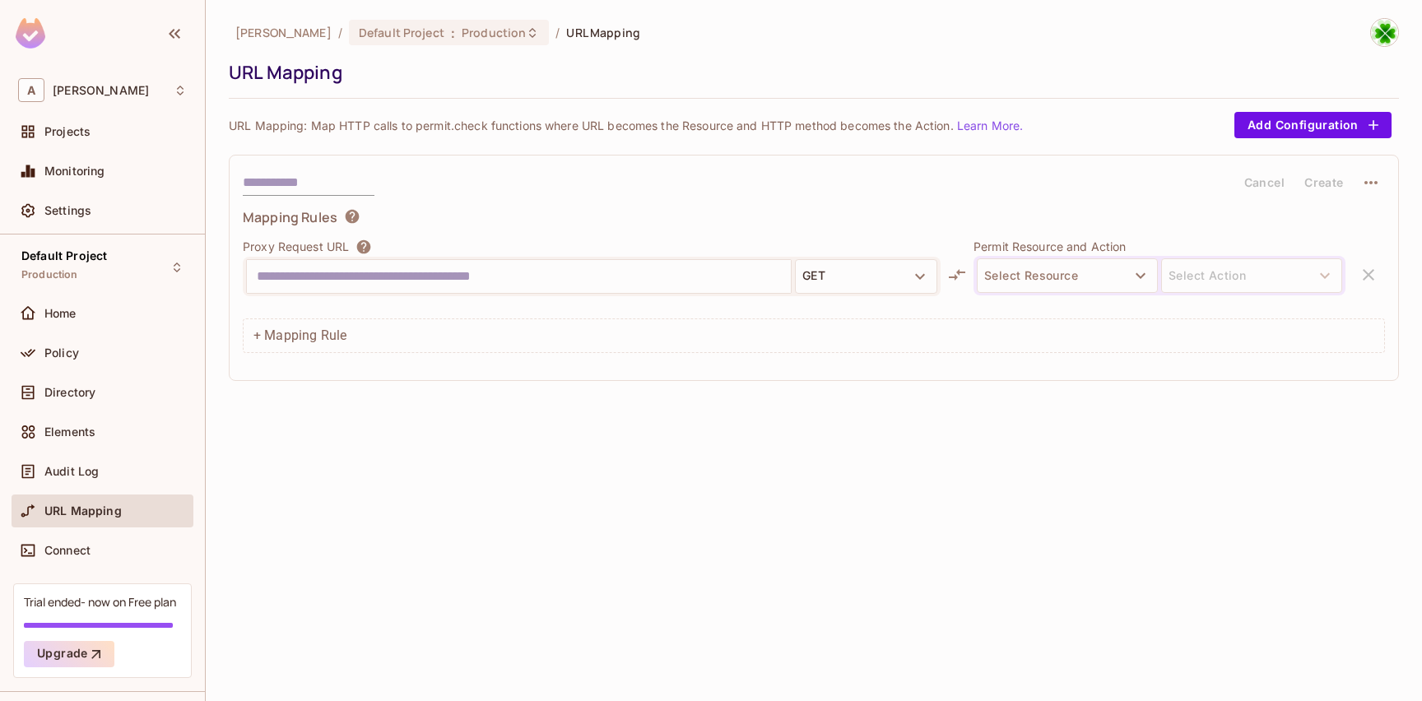
click at [445, 286] on input "text" at bounding box center [519, 276] width 524 height 26
click at [451, 282] on input "text" at bounding box center [519, 276] width 524 height 26
click at [451, 281] on input "text" at bounding box center [519, 276] width 524 height 26
click at [851, 280] on button "GET" at bounding box center [866, 276] width 142 height 35
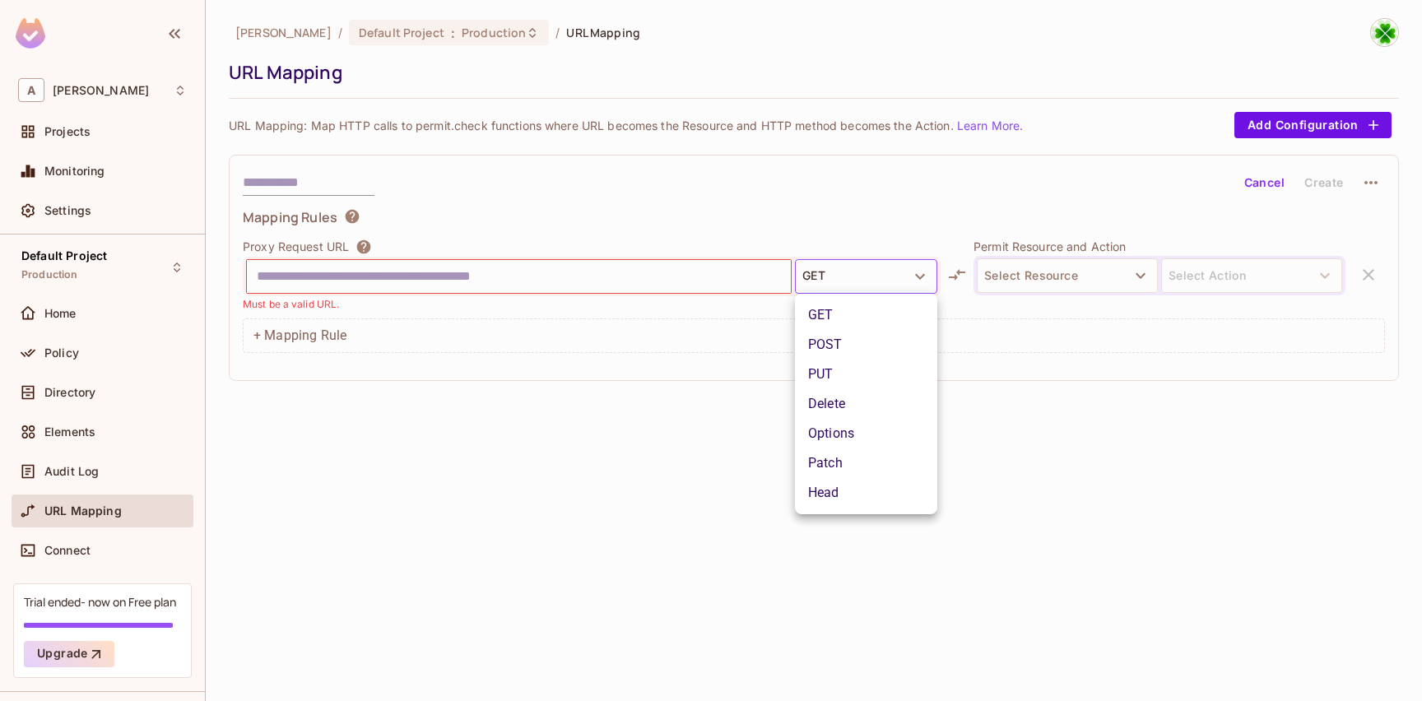
click at [859, 346] on li "POST" at bounding box center [866, 345] width 142 height 30
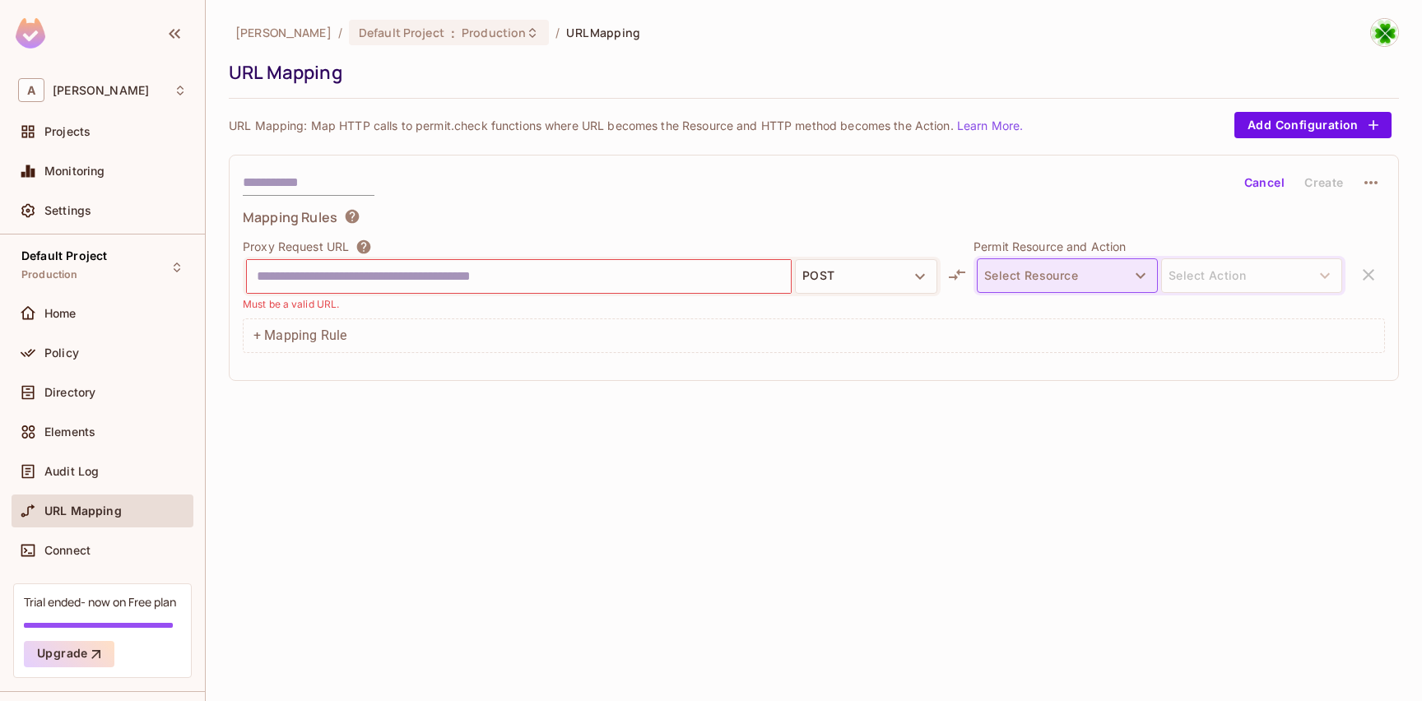
click at [1051, 282] on button "Select Resource" at bounding box center [1067, 275] width 181 height 35
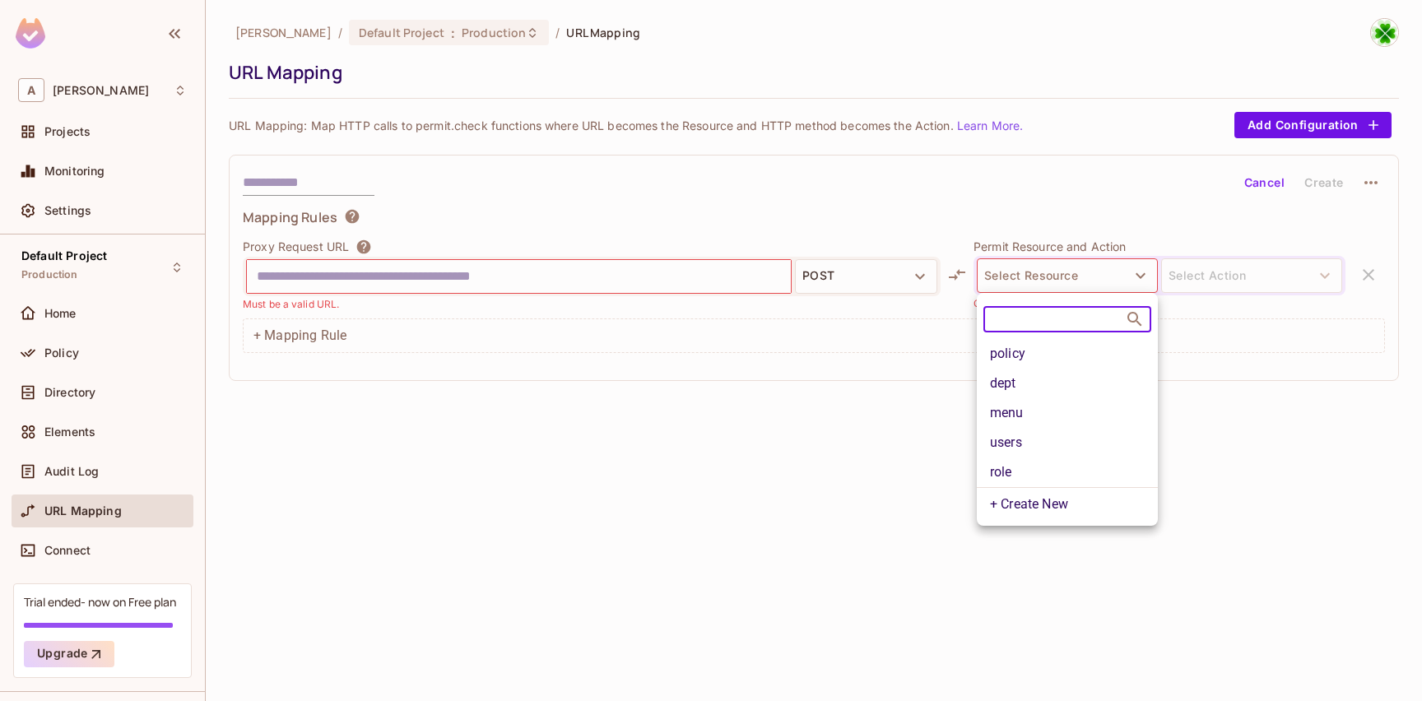
click at [1052, 343] on li "policy" at bounding box center [1067, 354] width 181 height 30
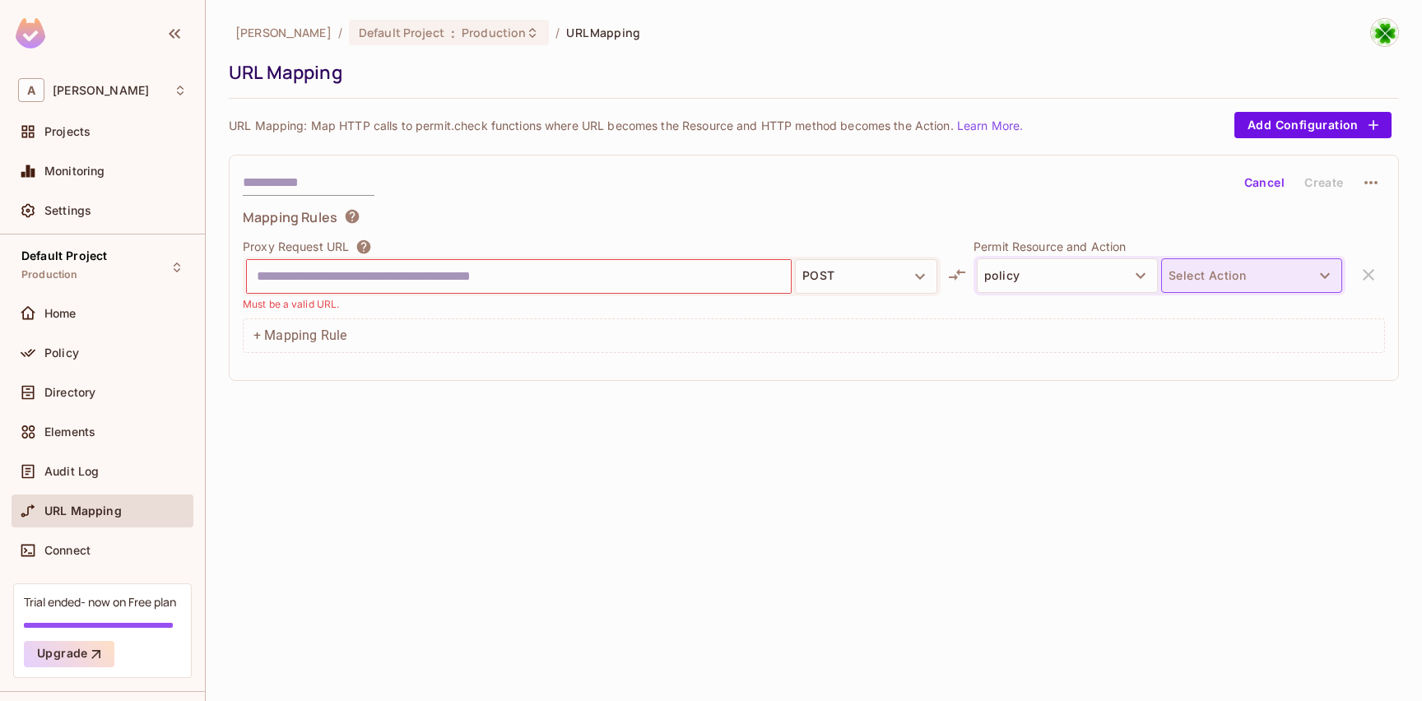
click at [1201, 288] on button "Select Action" at bounding box center [1251, 275] width 181 height 35
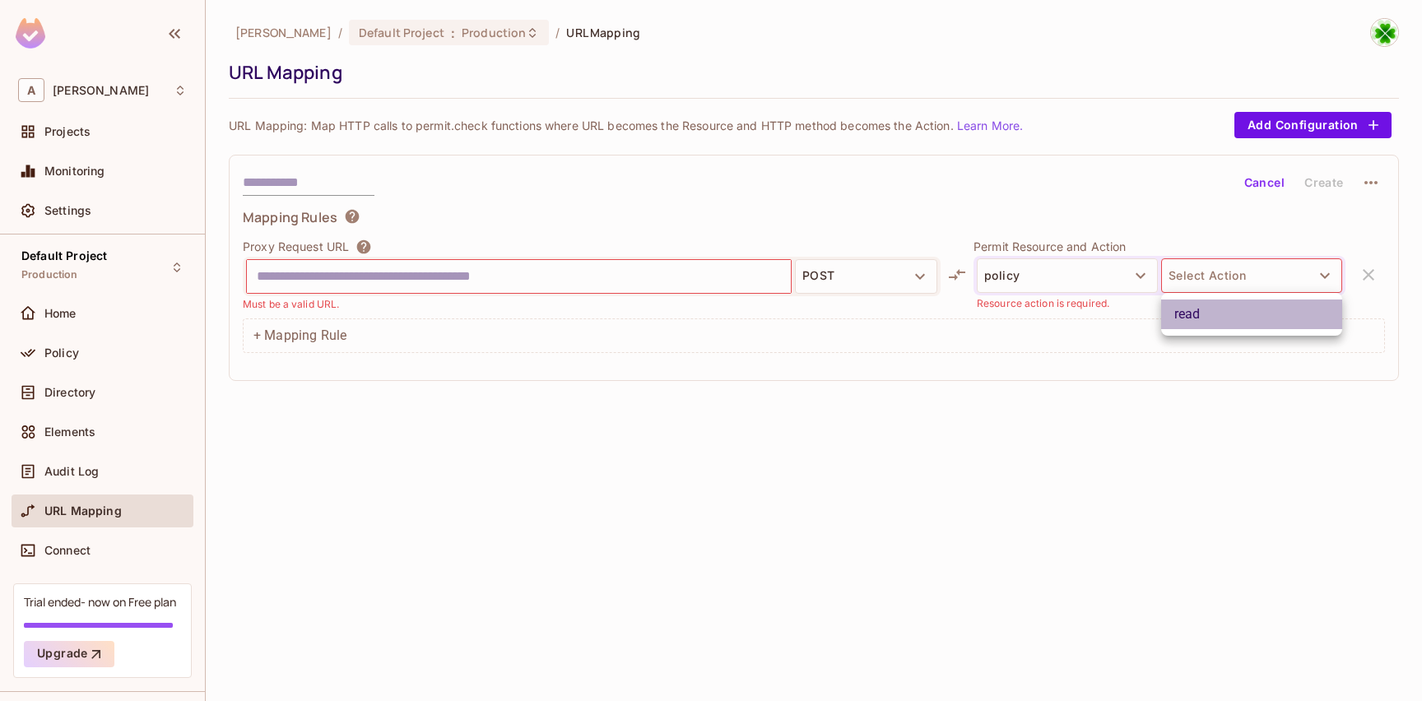
click at [1212, 311] on li "read" at bounding box center [1251, 315] width 181 height 30
click at [637, 282] on input "text" at bounding box center [519, 276] width 524 height 26
click at [533, 277] on input "text" at bounding box center [519, 276] width 524 height 26
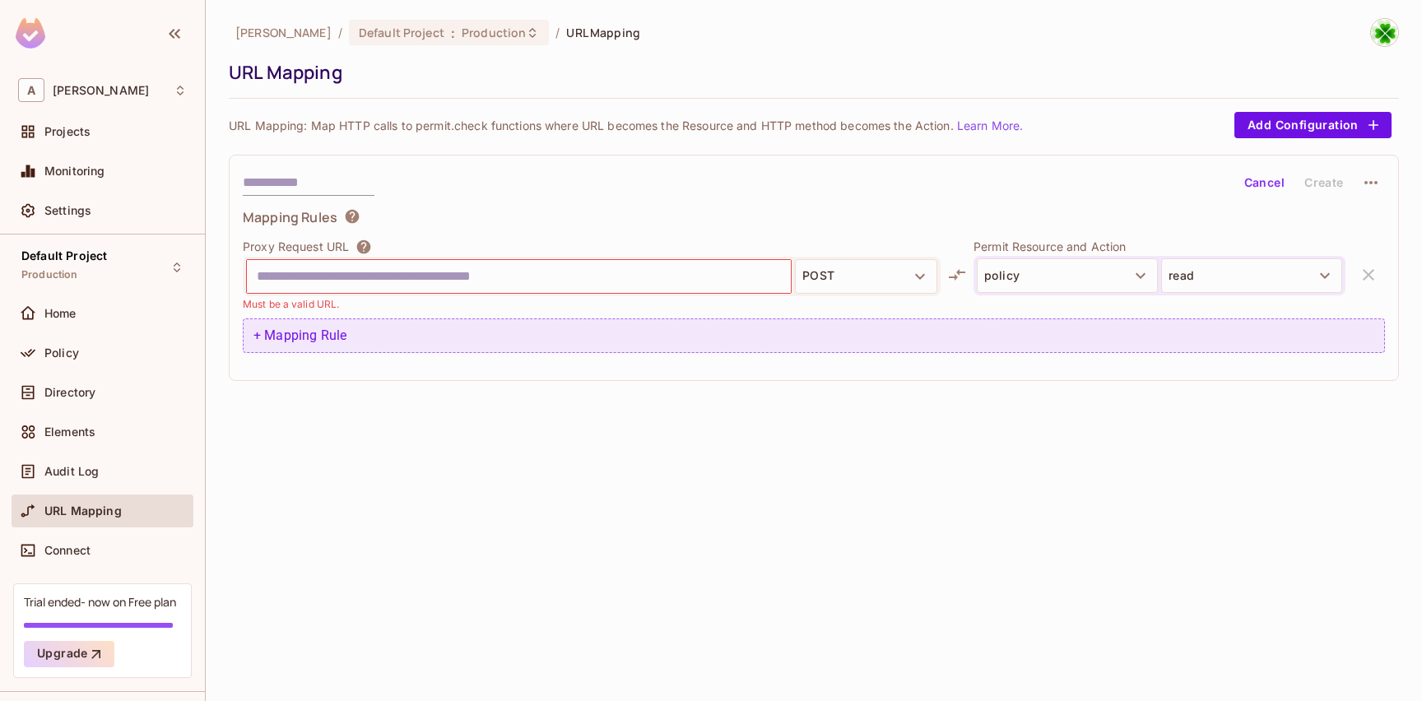
click at [309, 343] on div "+ Mapping Rule" at bounding box center [814, 336] width 1143 height 35
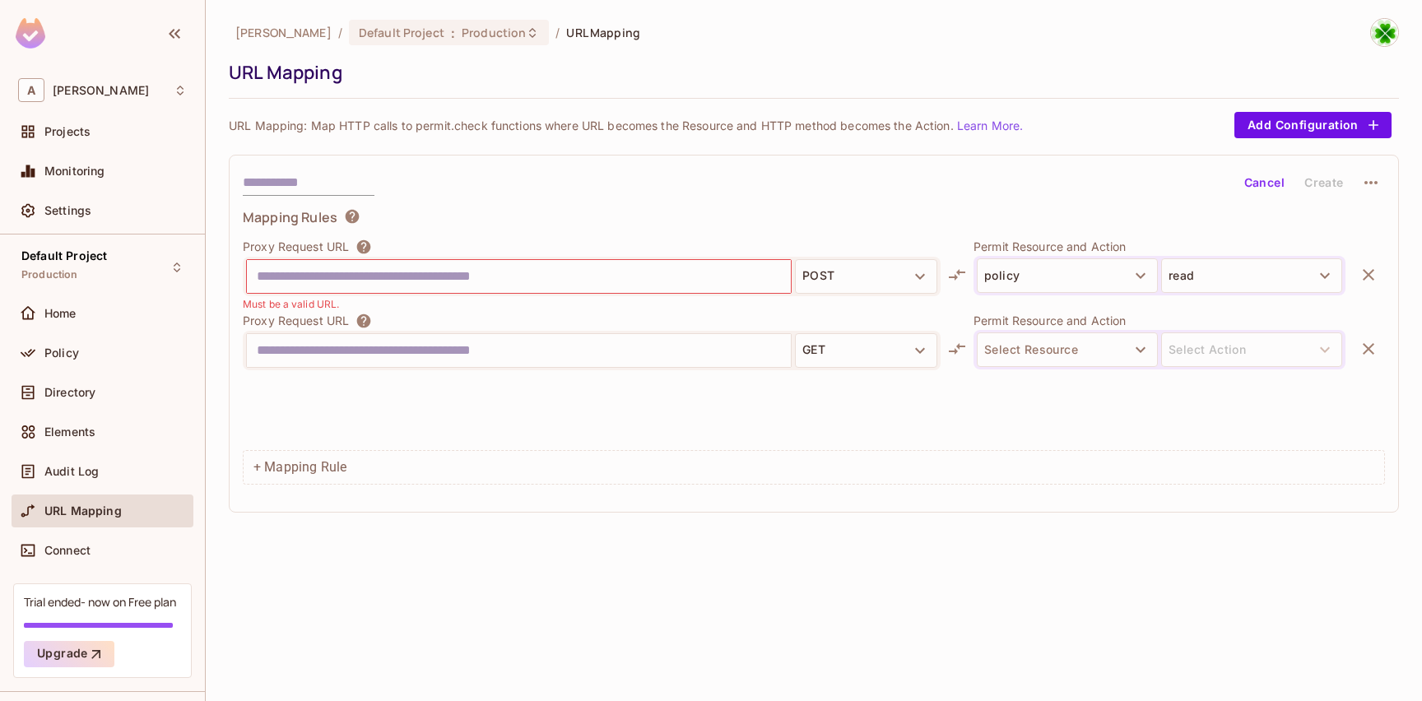
click at [395, 357] on input "text" at bounding box center [519, 351] width 524 height 26
click at [510, 368] on div "GET" at bounding box center [592, 351] width 698 height 40
click at [894, 352] on button "GET" at bounding box center [866, 350] width 142 height 35
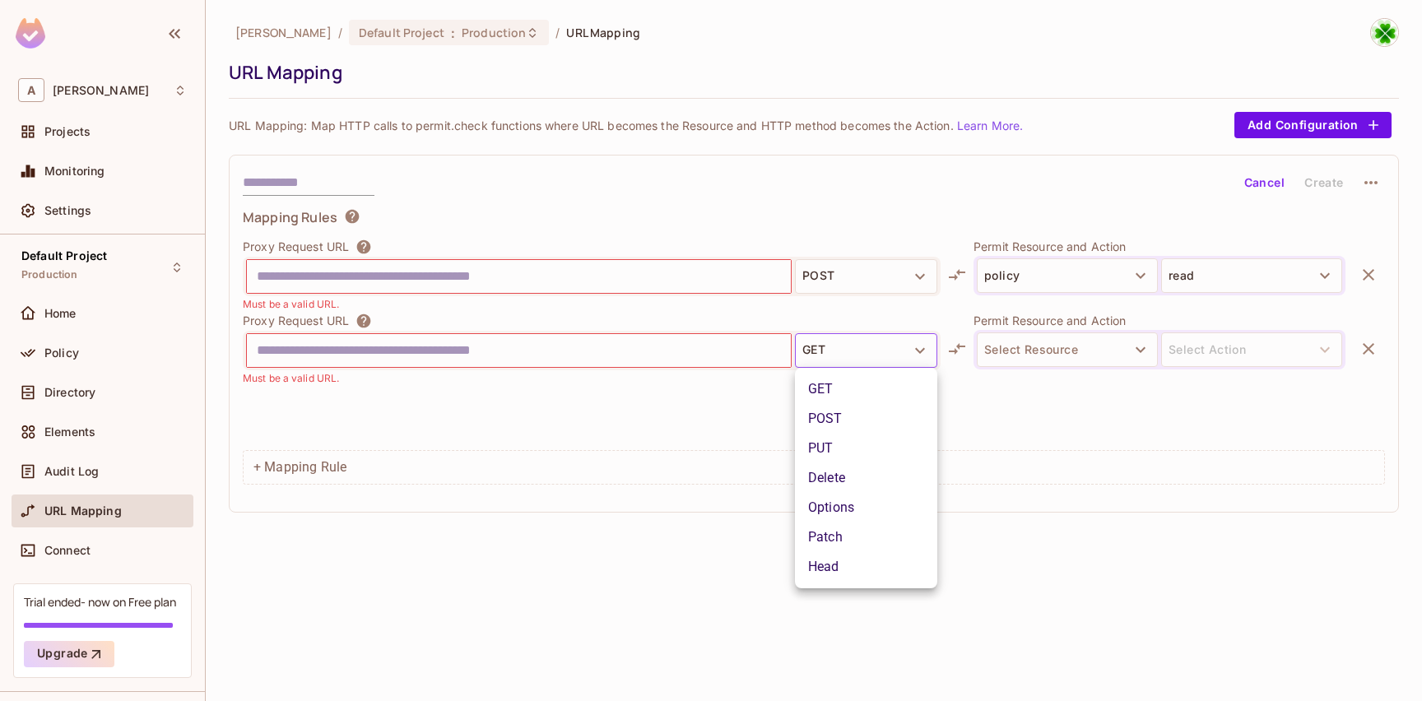
drag, startPoint x: 873, startPoint y: 381, endPoint x: 885, endPoint y: 381, distance: 12.3
click at [873, 382] on li "GET" at bounding box center [866, 390] width 142 height 30
click at [1044, 355] on div "GET POST PUT Delete Options Patch Head" at bounding box center [711, 350] width 1422 height 701
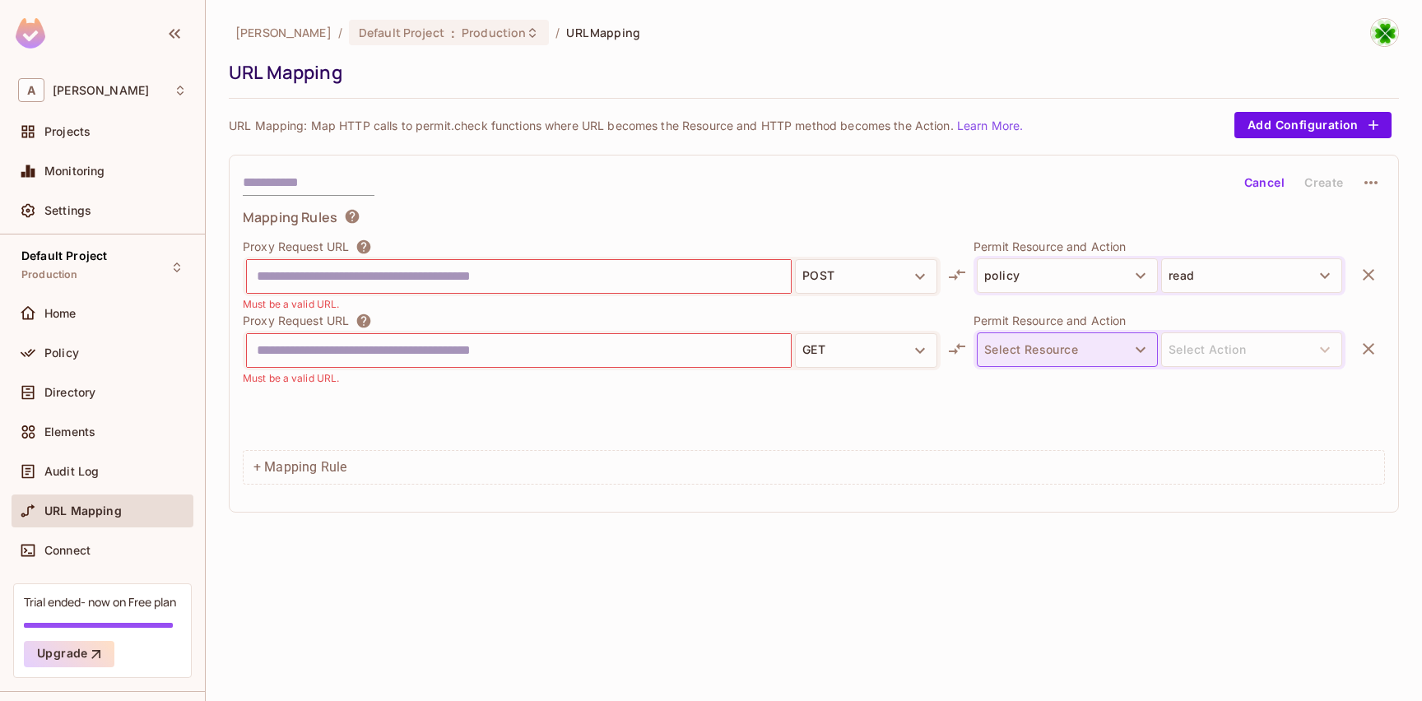
click at [1044, 354] on button "Select Resource" at bounding box center [1067, 350] width 181 height 35
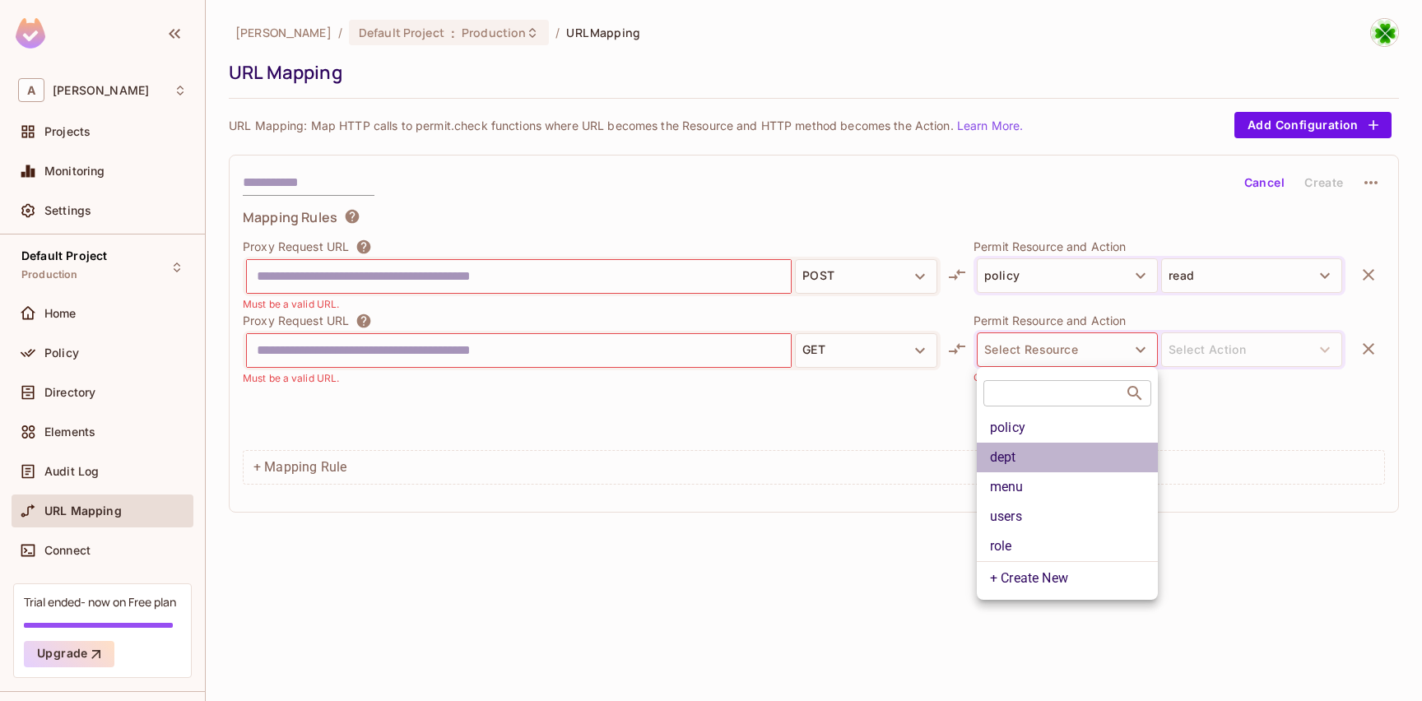
click at [1064, 444] on li "dept" at bounding box center [1067, 458] width 181 height 30
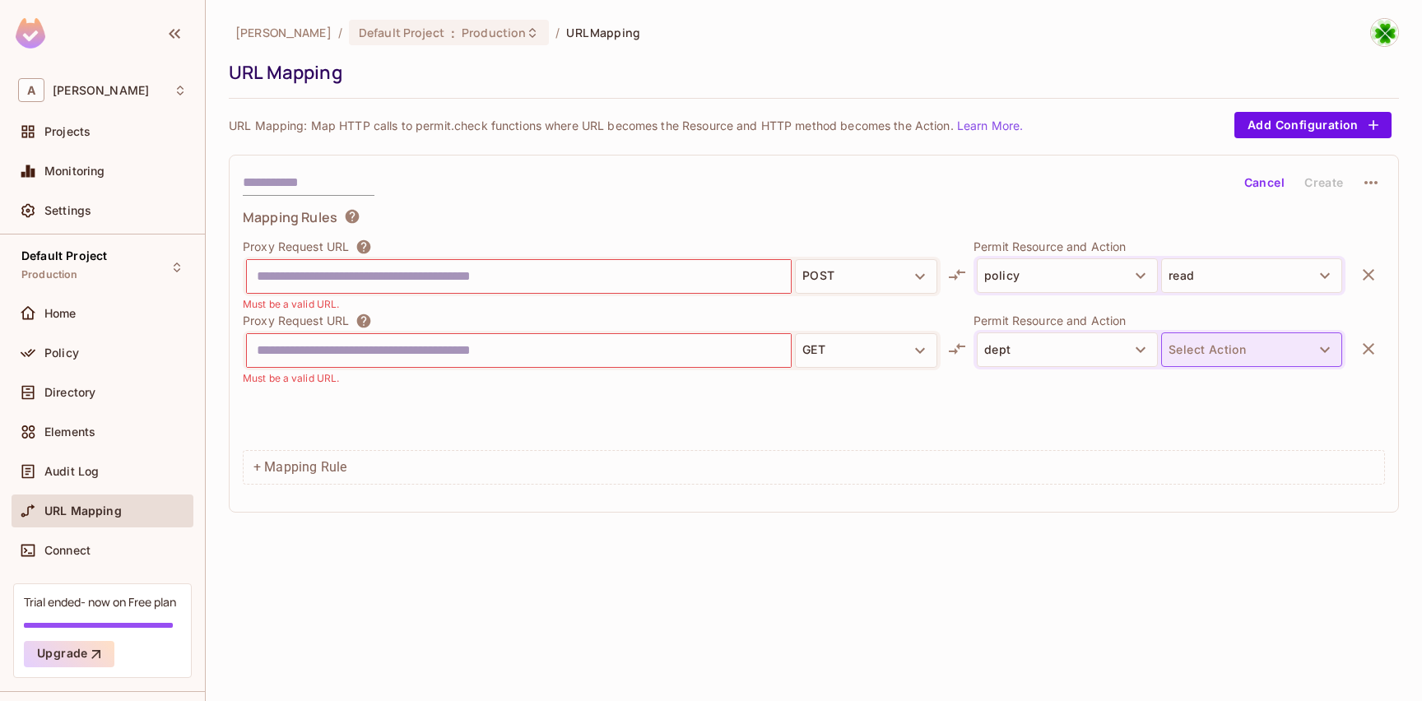
click at [1234, 359] on button "Select Action" at bounding box center [1251, 350] width 181 height 35
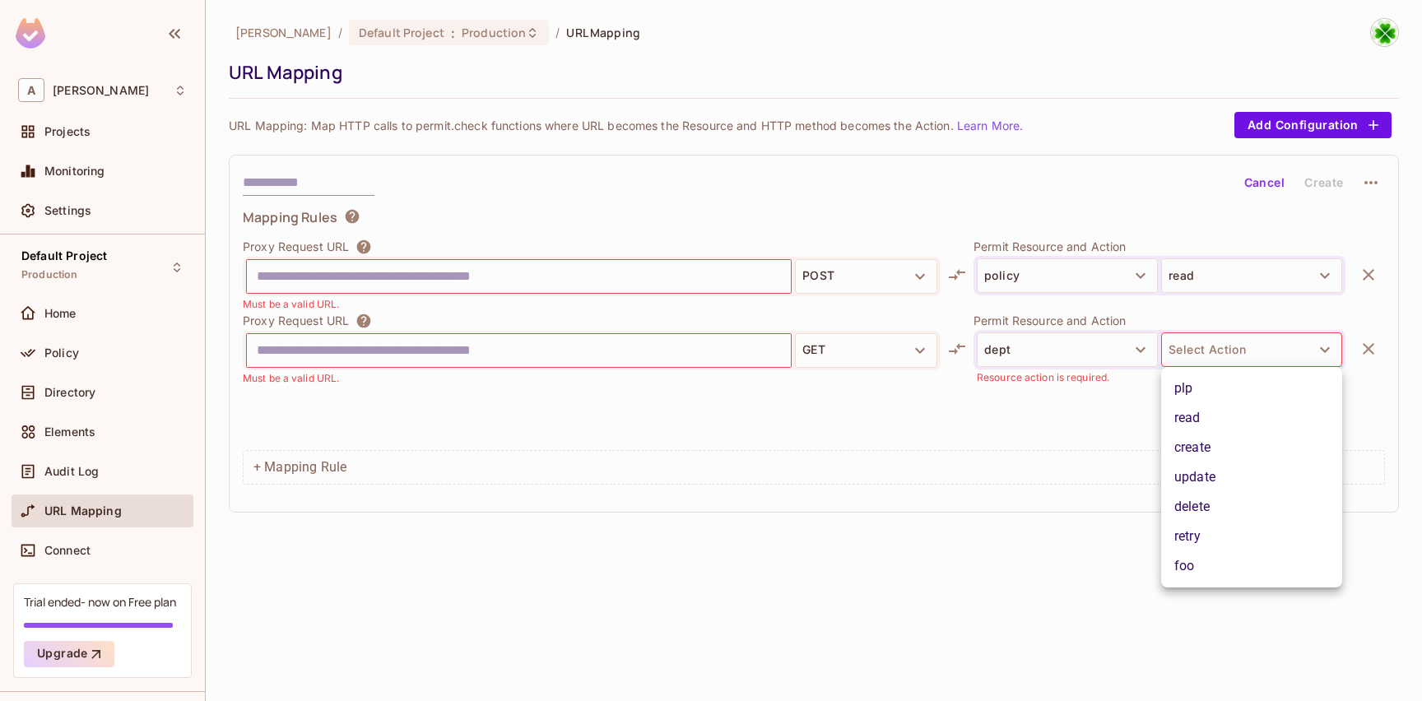
click at [1231, 415] on li "read" at bounding box center [1251, 418] width 181 height 30
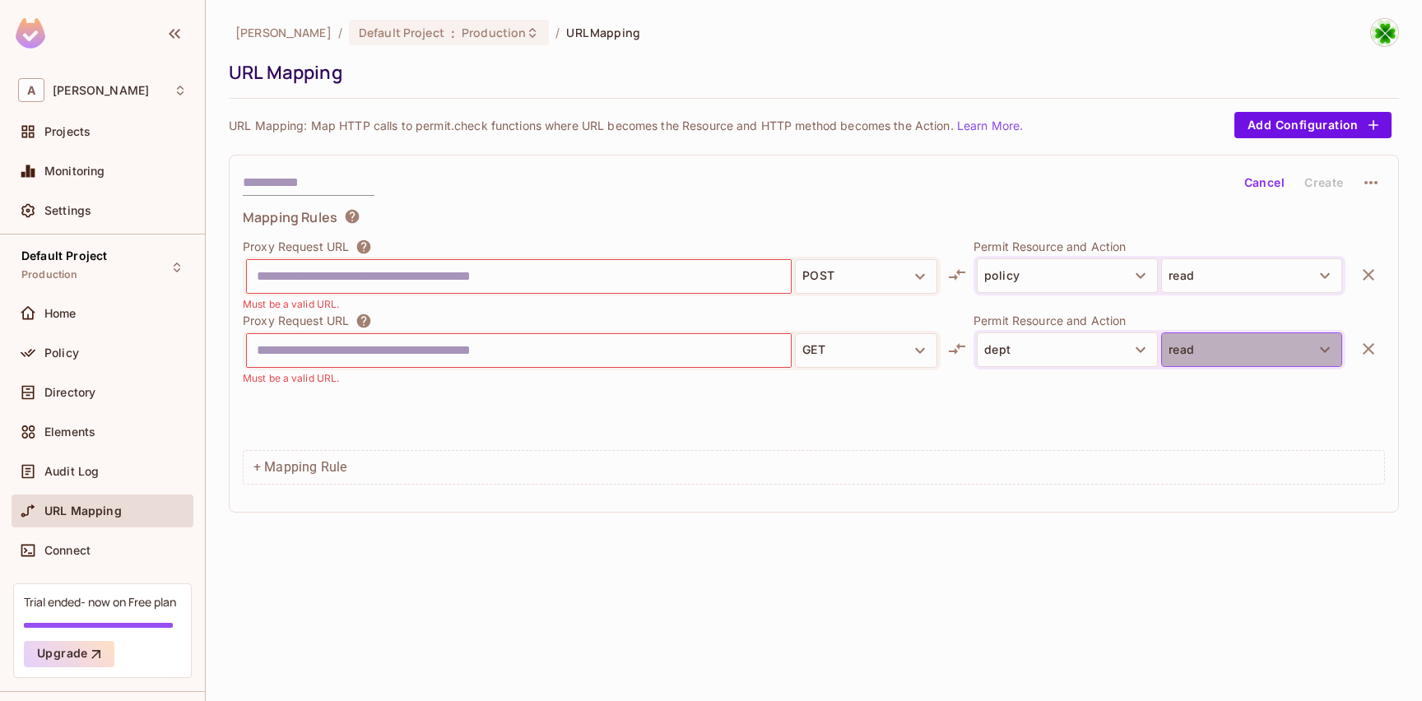
click at [1209, 365] on button "read" at bounding box center [1251, 350] width 181 height 35
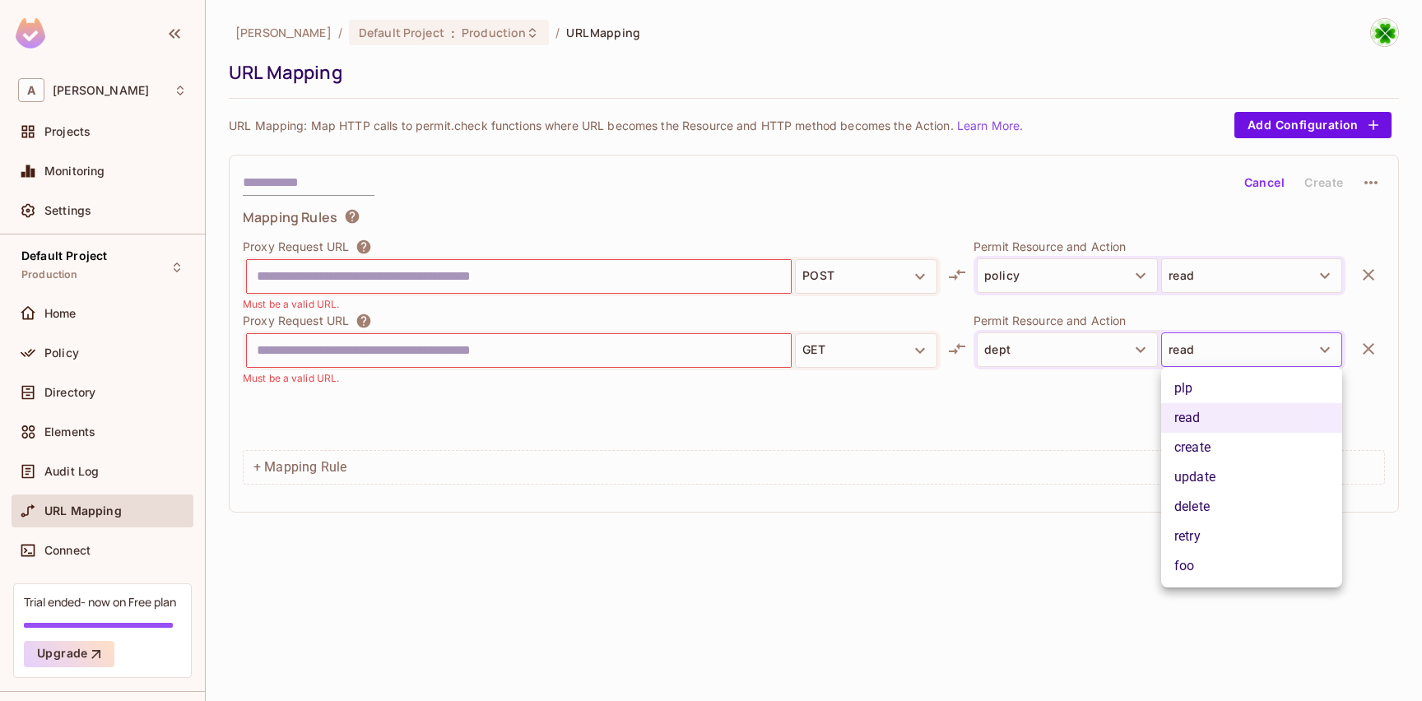
click at [1225, 489] on li "update" at bounding box center [1251, 478] width 181 height 30
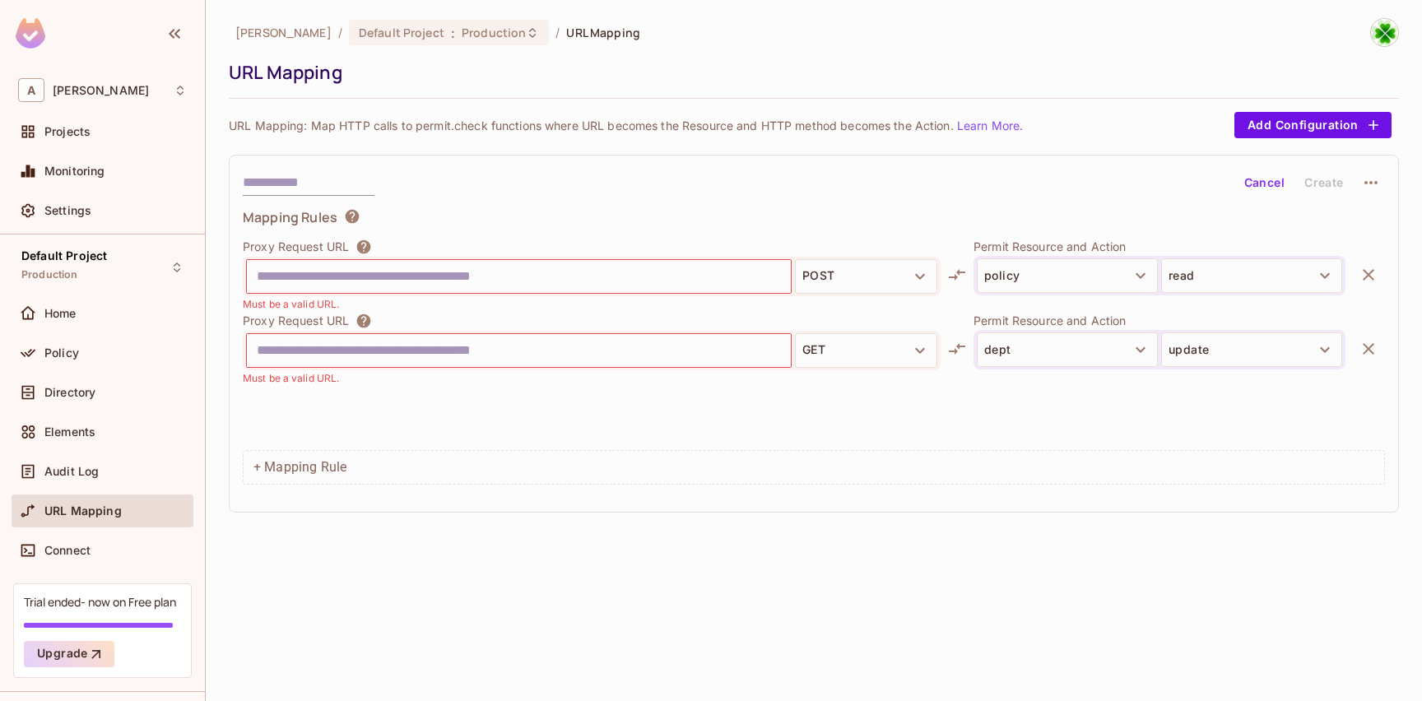
click at [1006, 127] on link "Learn More." at bounding box center [990, 126] width 66 height 14
